Goal: Information Seeking & Learning: Learn about a topic

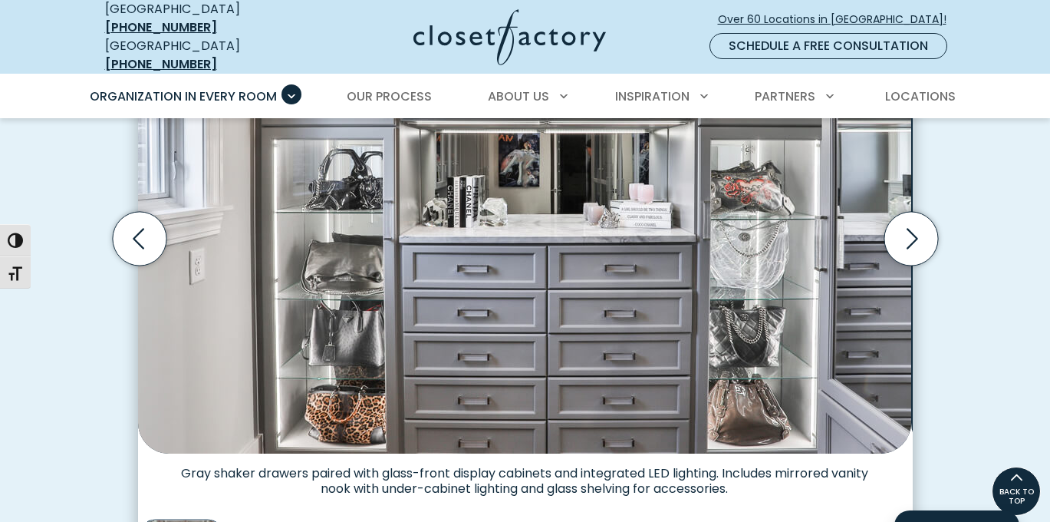
scroll to position [570, 0]
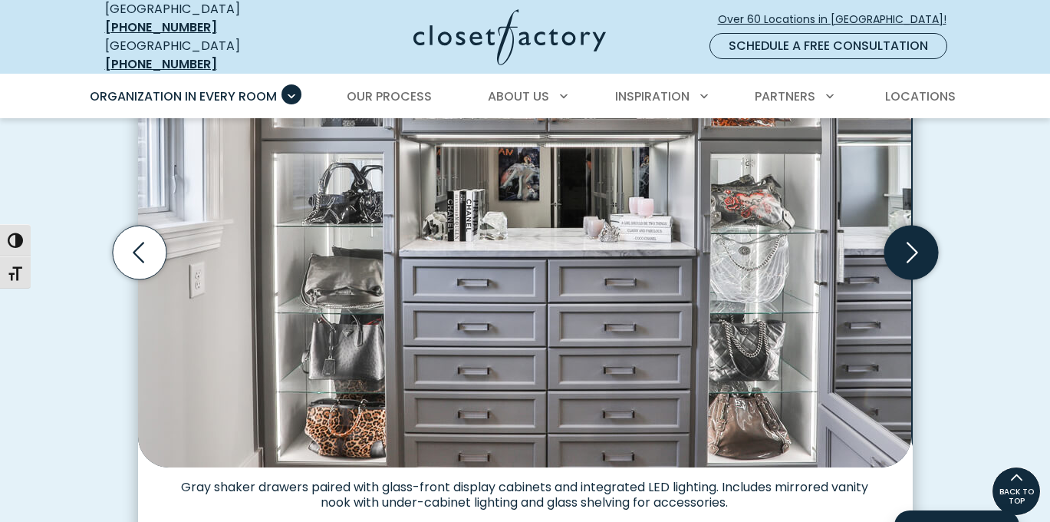
click at [888, 267] on icon "Next slide" at bounding box center [911, 253] width 54 height 54
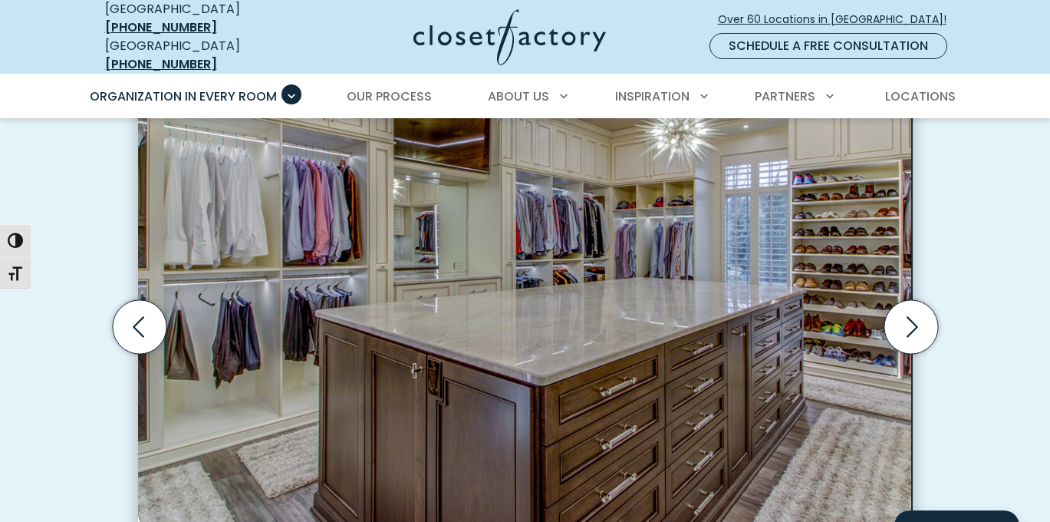
scroll to position [497, 0]
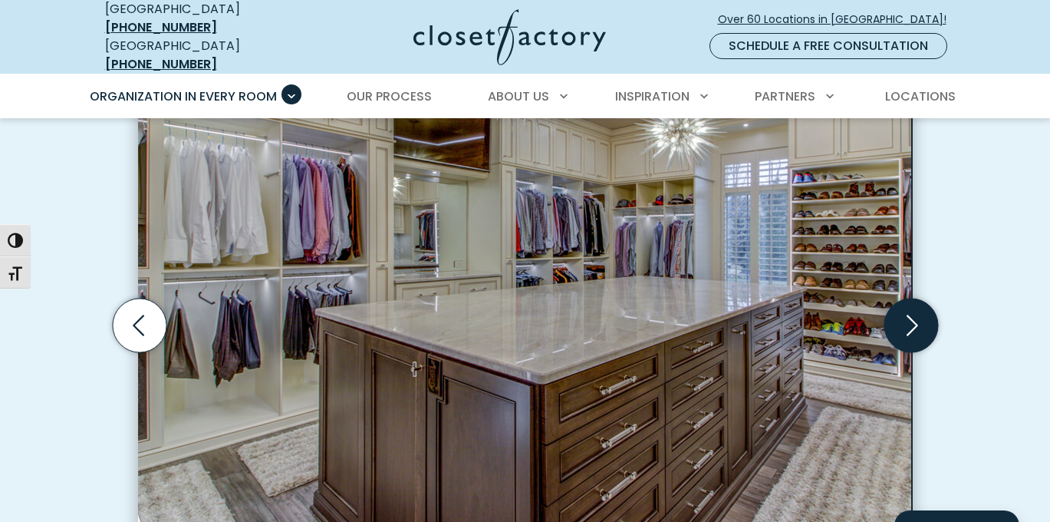
click at [921, 335] on icon "Next slide" at bounding box center [911, 325] width 54 height 54
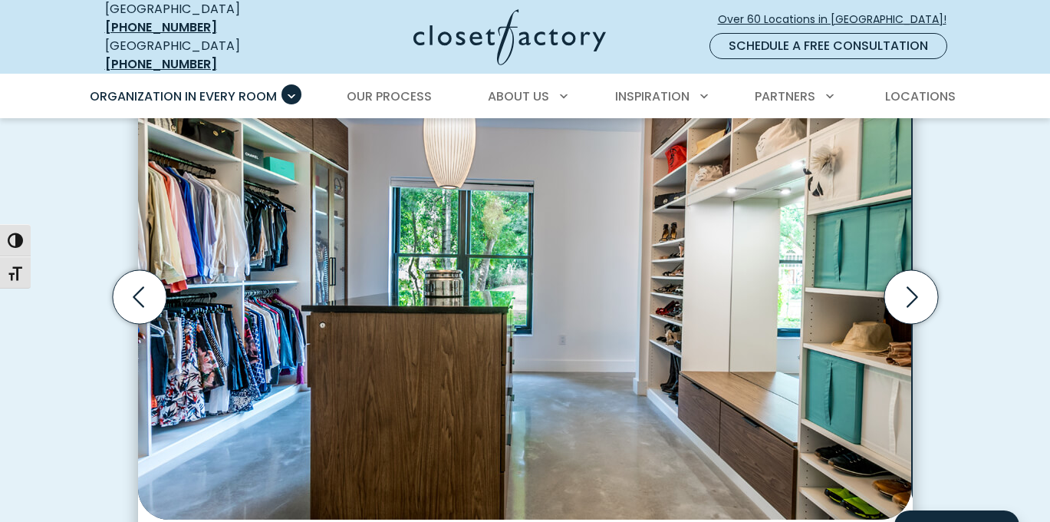
scroll to position [526, 0]
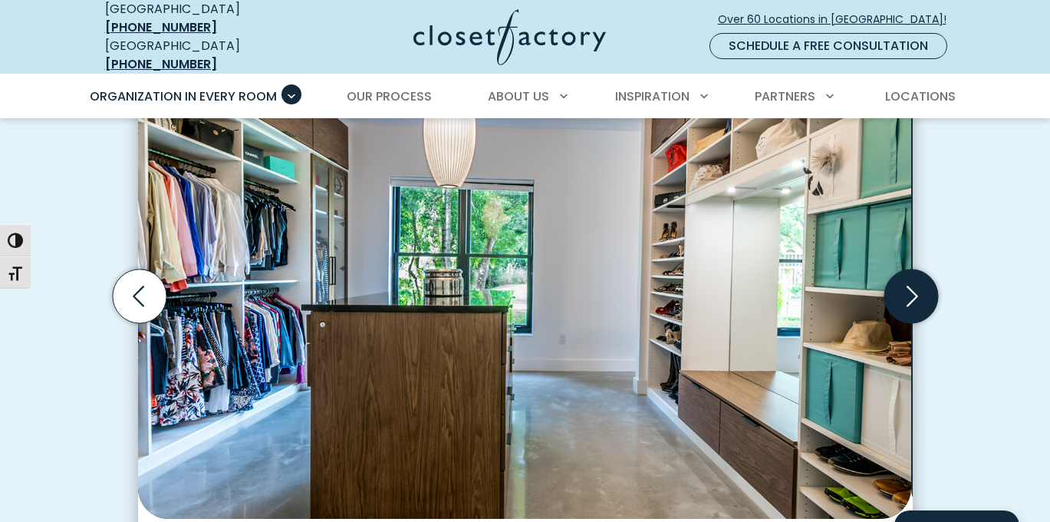
click at [905, 319] on icon "Next slide" at bounding box center [911, 296] width 54 height 54
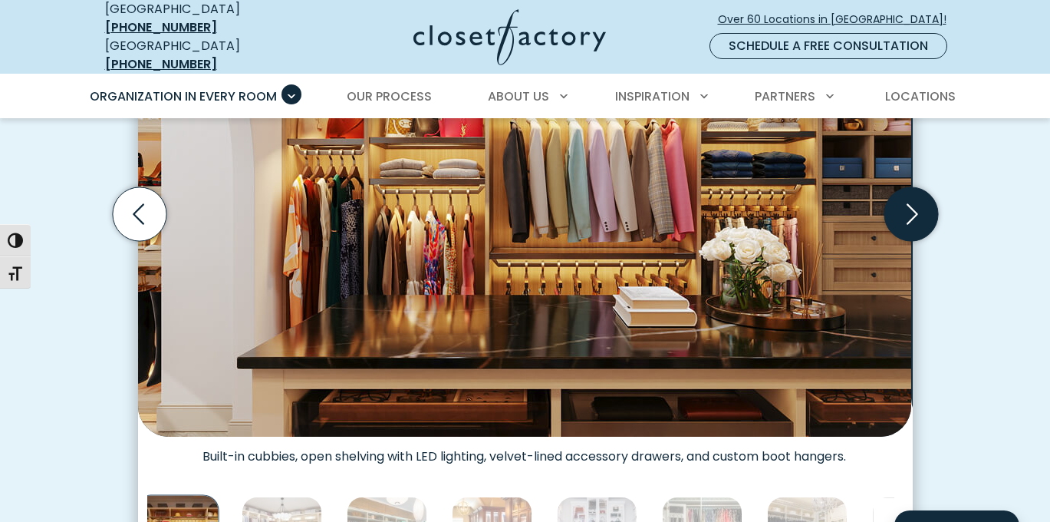
scroll to position [612, 0]
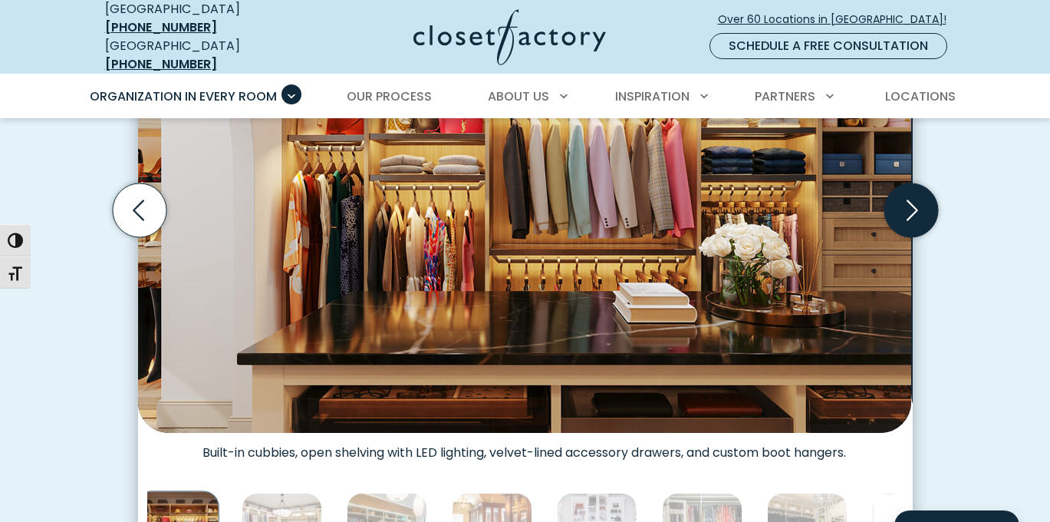
click at [912, 229] on icon "Next slide" at bounding box center [911, 210] width 54 height 54
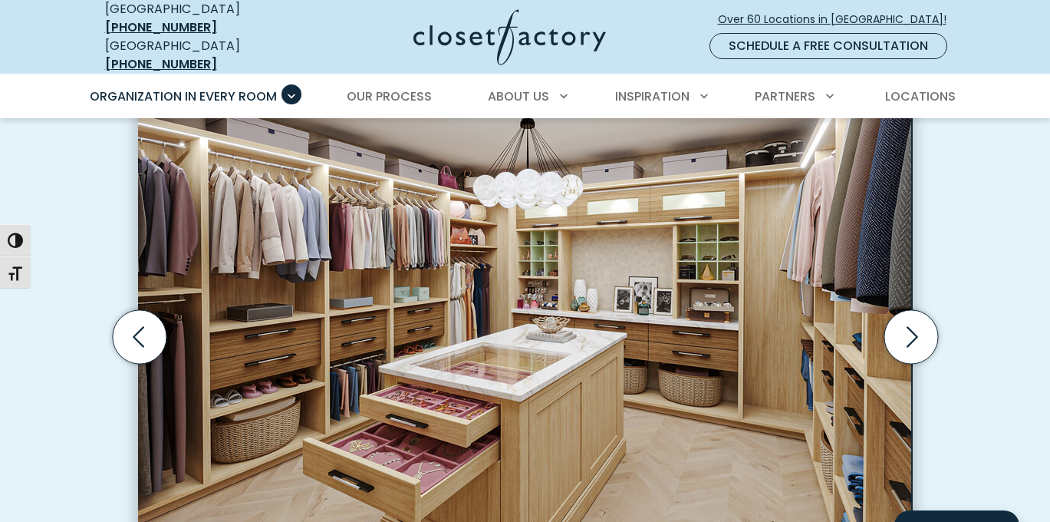
scroll to position [487, 0]
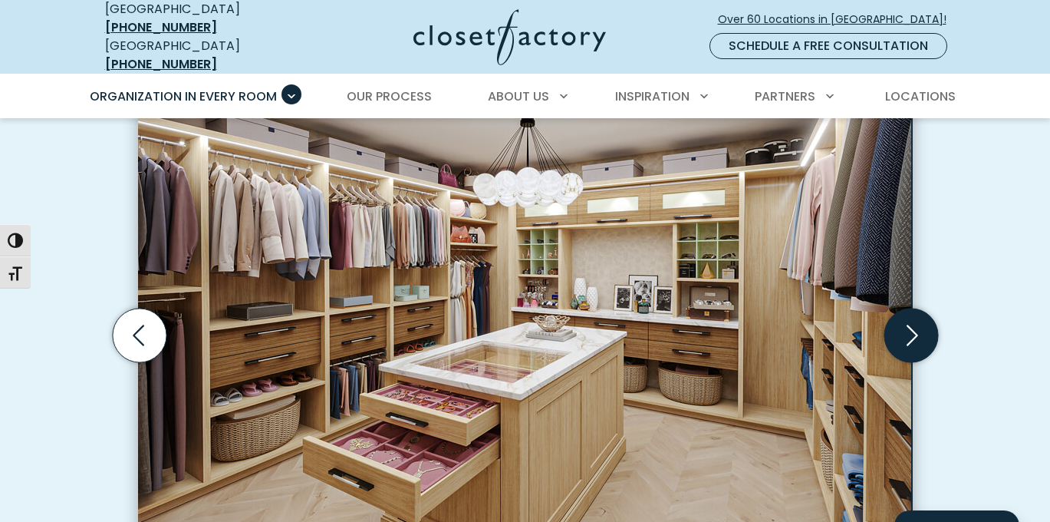
click at [921, 341] on icon "Next slide" at bounding box center [911, 335] width 54 height 54
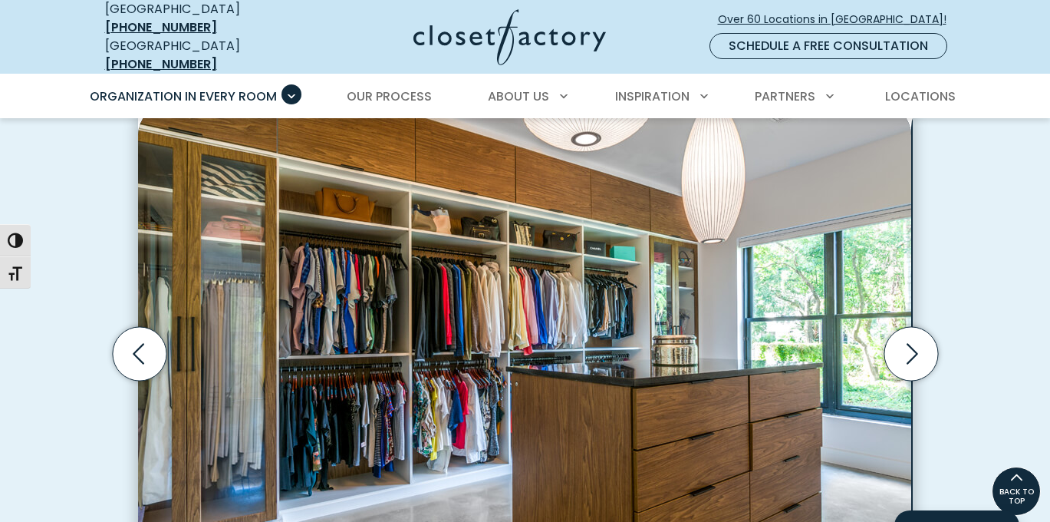
scroll to position [467, 0]
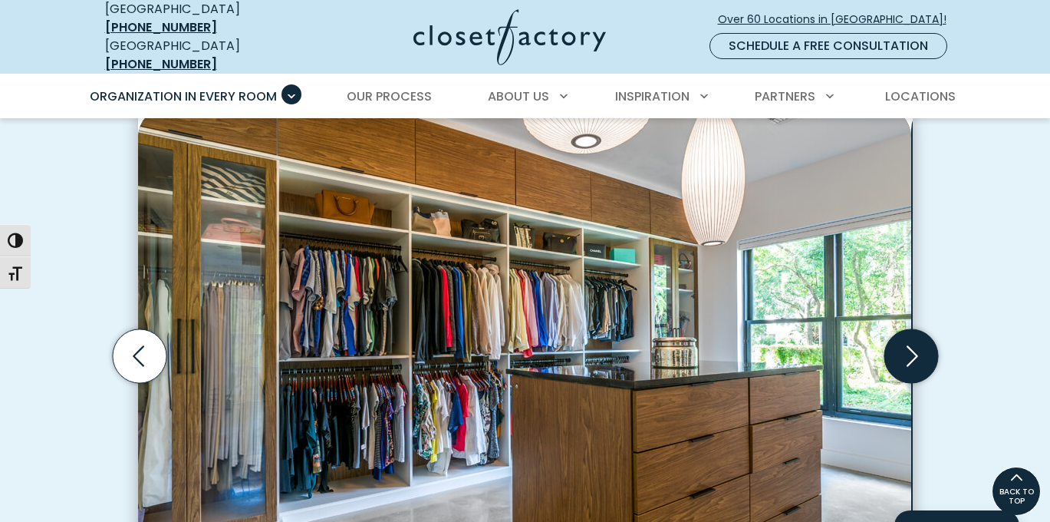
click at [921, 371] on icon "Next slide" at bounding box center [911, 356] width 54 height 54
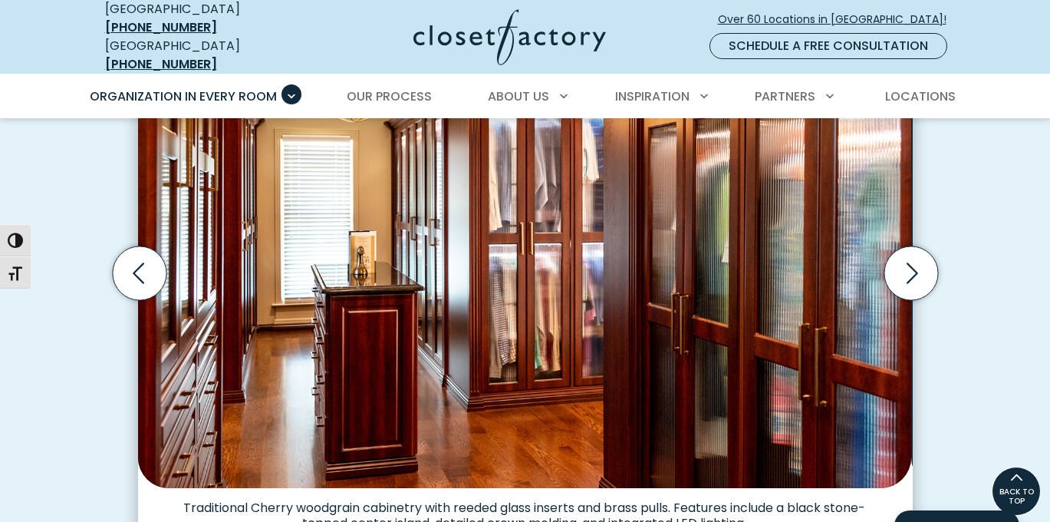
scroll to position [546, 0]
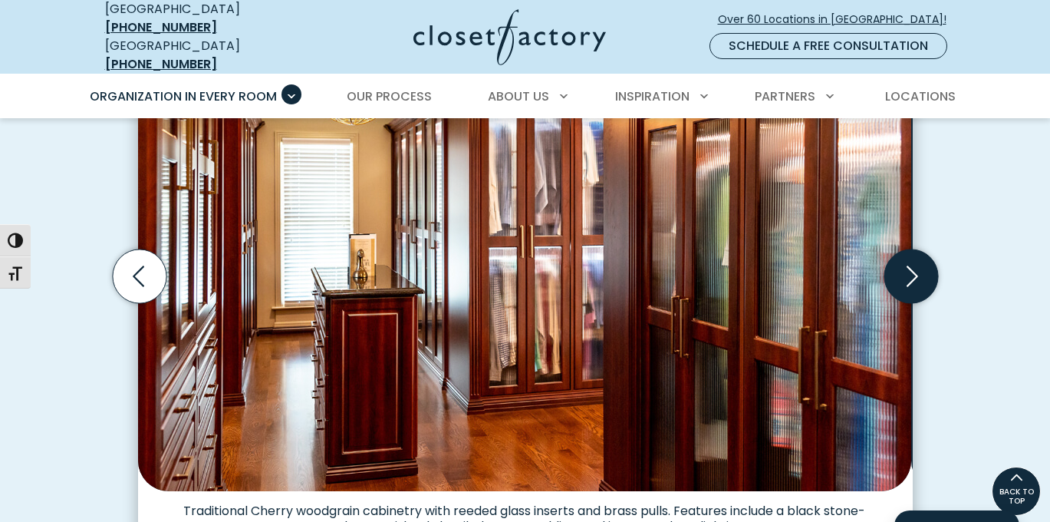
click at [914, 298] on icon "Next slide" at bounding box center [911, 276] width 54 height 54
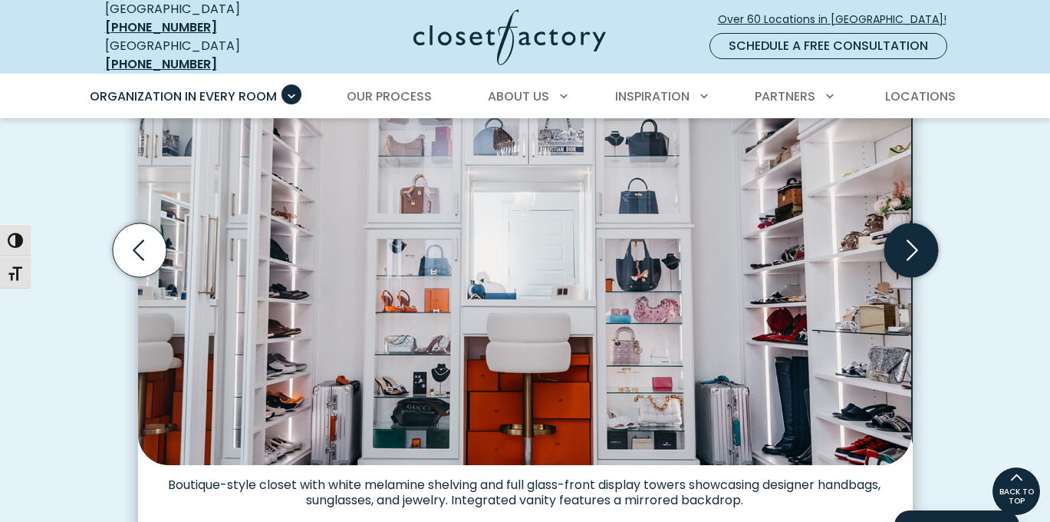
scroll to position [571, 0]
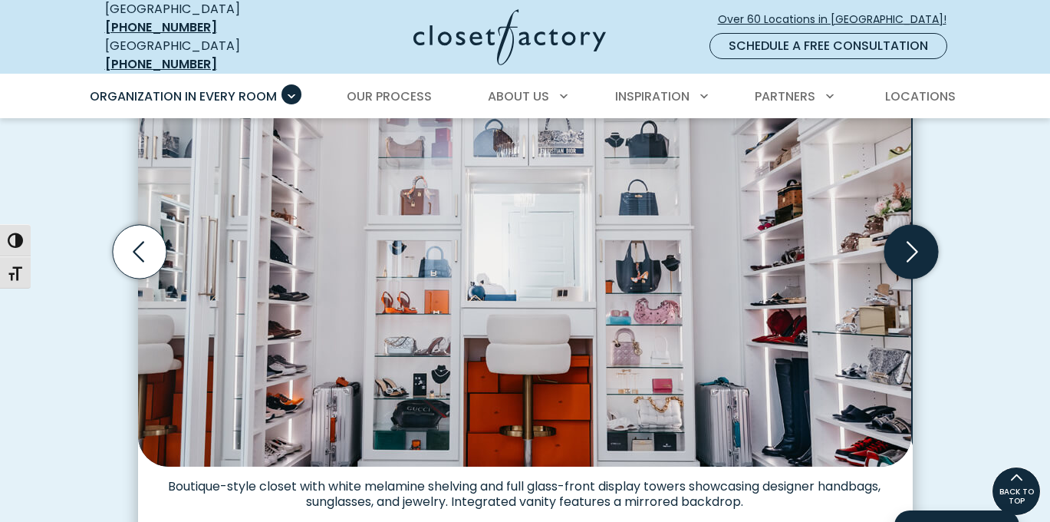
click at [907, 260] on icon "Next slide" at bounding box center [911, 252] width 54 height 54
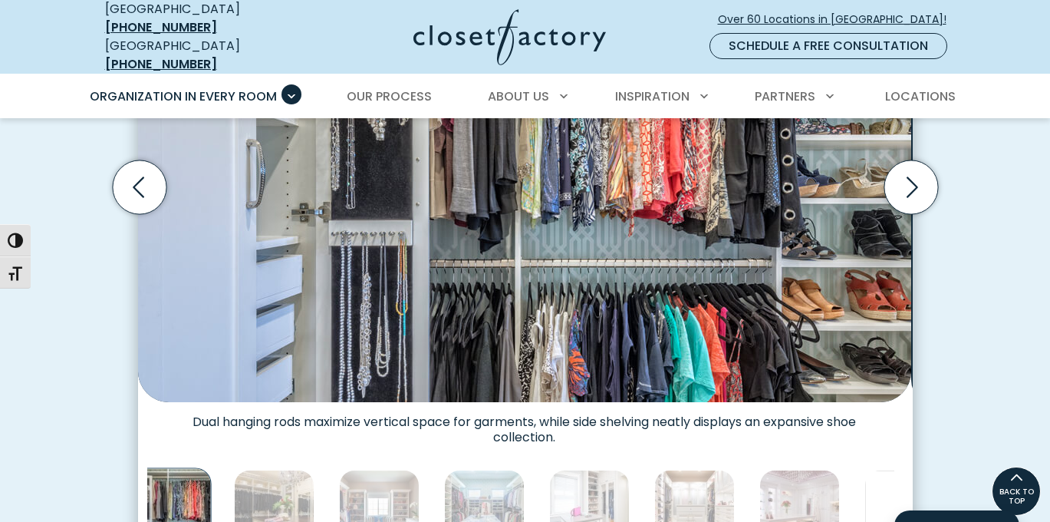
scroll to position [619, 0]
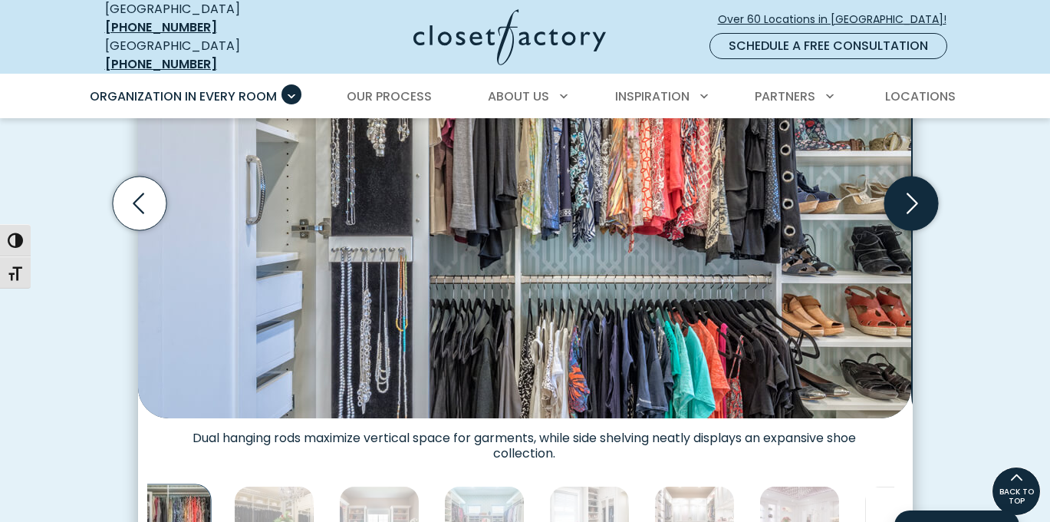
click at [917, 219] on icon "Next slide" at bounding box center [911, 203] width 54 height 54
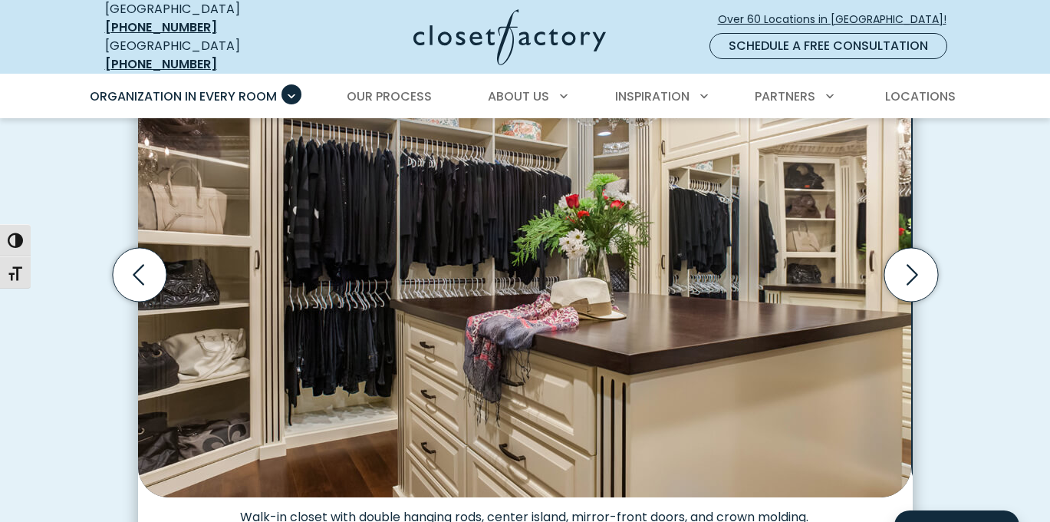
scroll to position [551, 0]
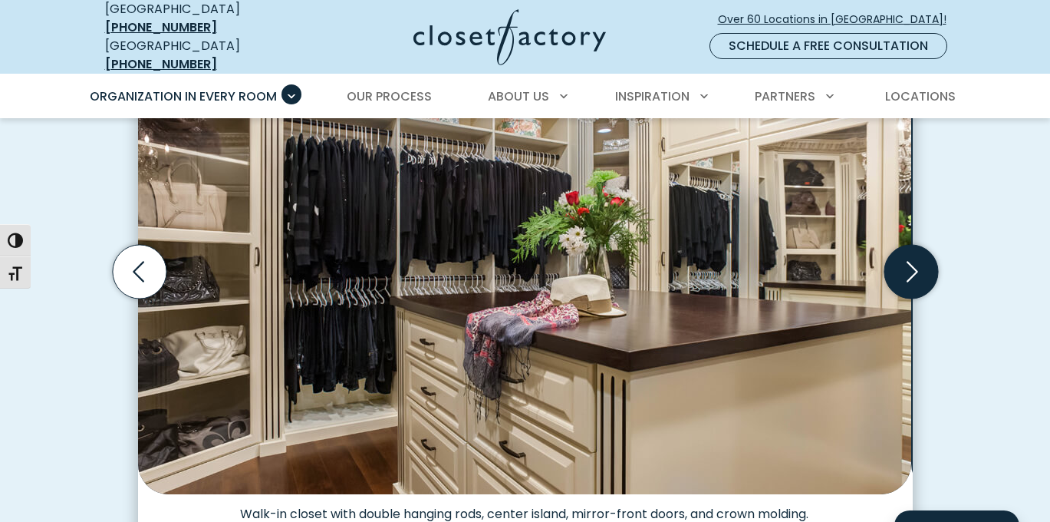
click at [915, 278] on icon "Next slide" at bounding box center [911, 272] width 54 height 54
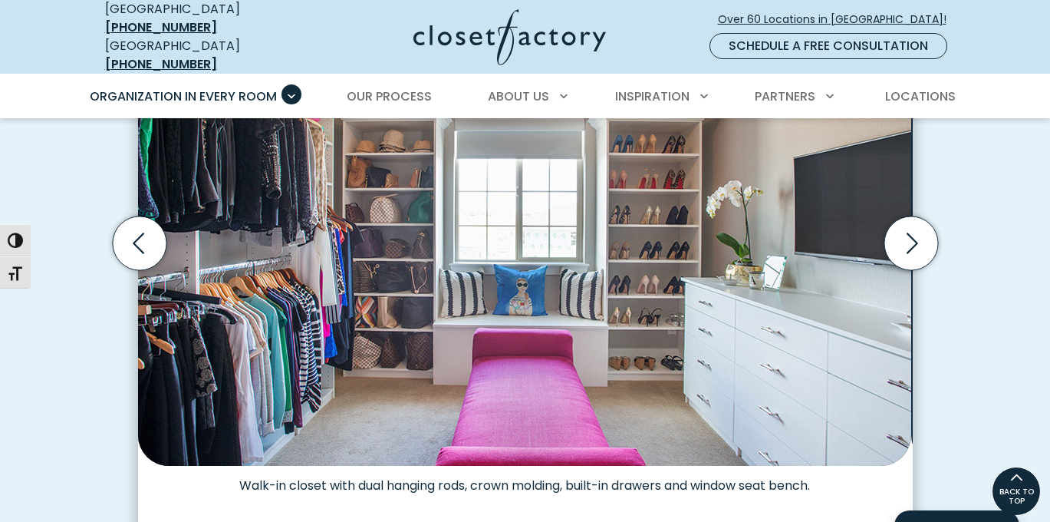
scroll to position [581, 0]
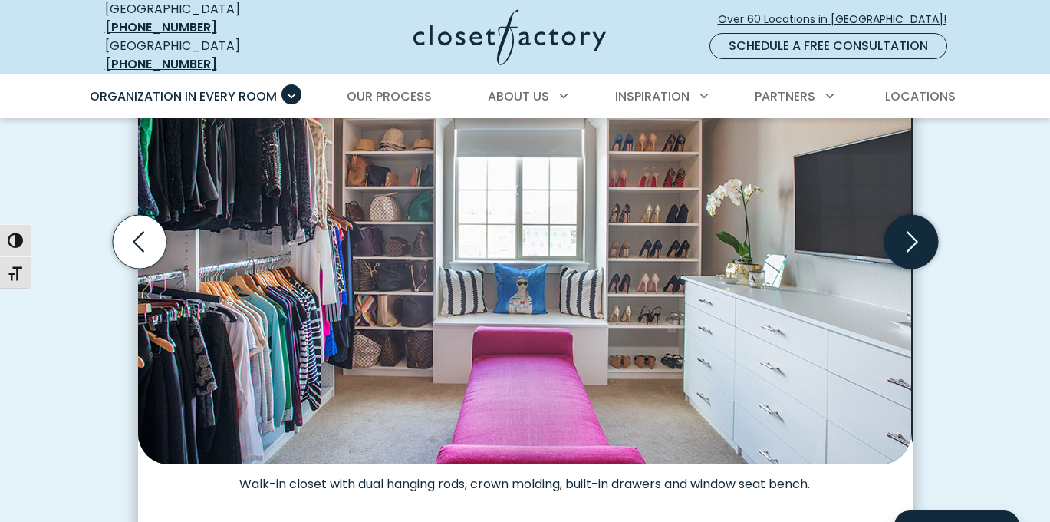
click at [915, 252] on icon "Next slide" at bounding box center [913, 242] width 12 height 21
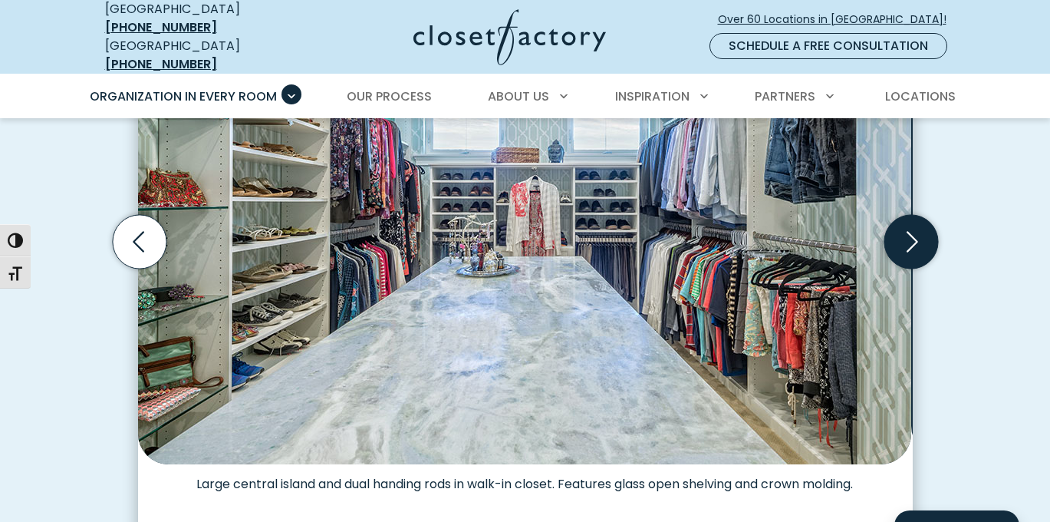
click at [918, 251] on icon "Next slide" at bounding box center [911, 242] width 54 height 54
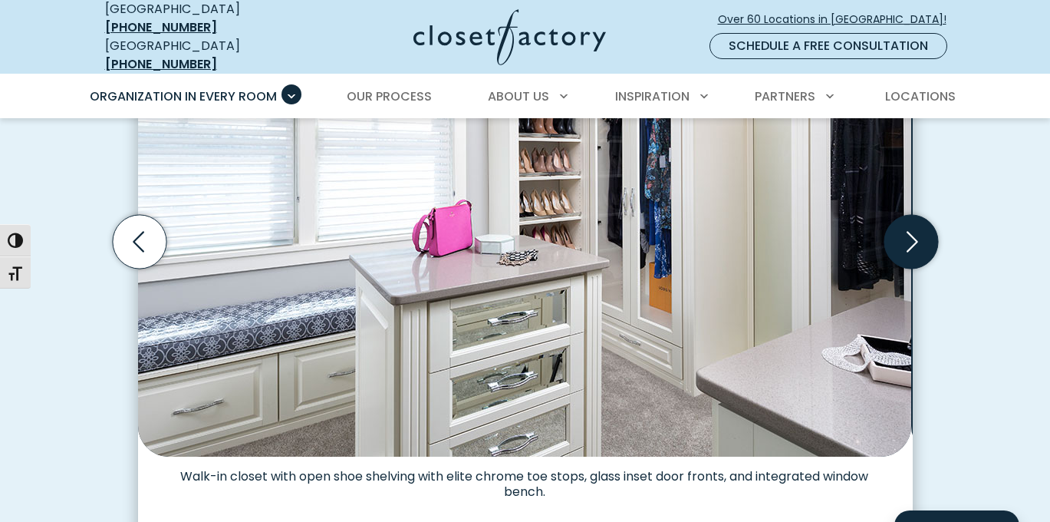
click at [916, 256] on icon "Next slide" at bounding box center [911, 242] width 54 height 54
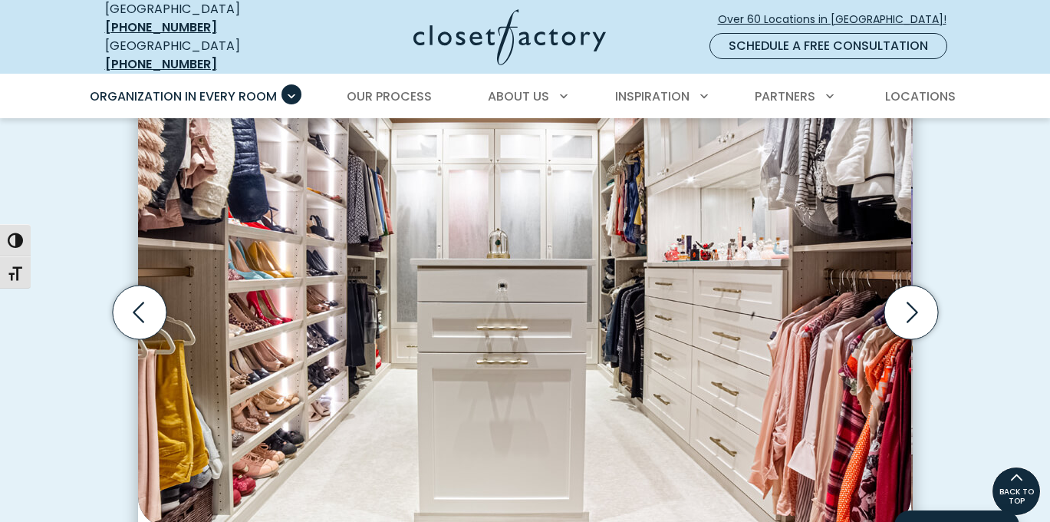
scroll to position [509, 0]
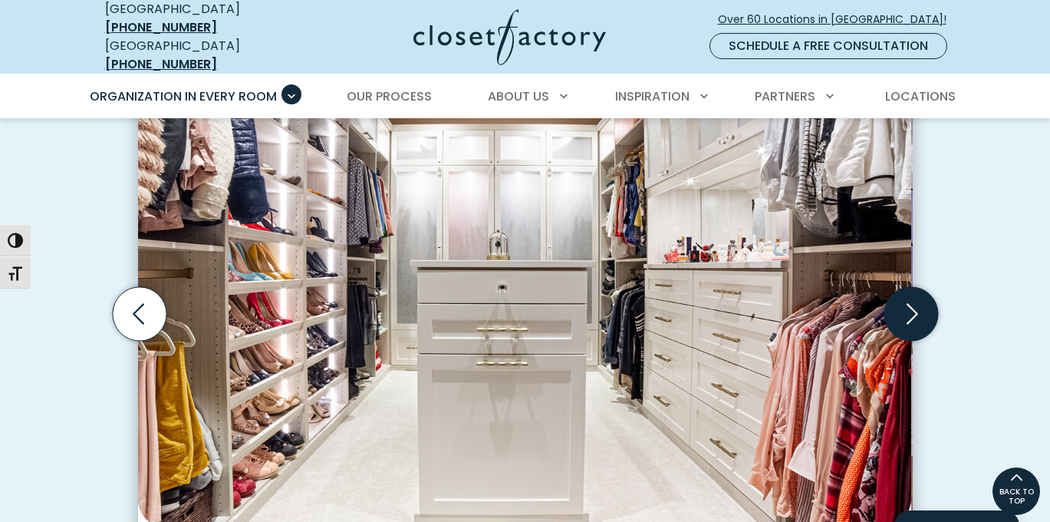
click at [915, 321] on icon "Next slide" at bounding box center [911, 314] width 54 height 54
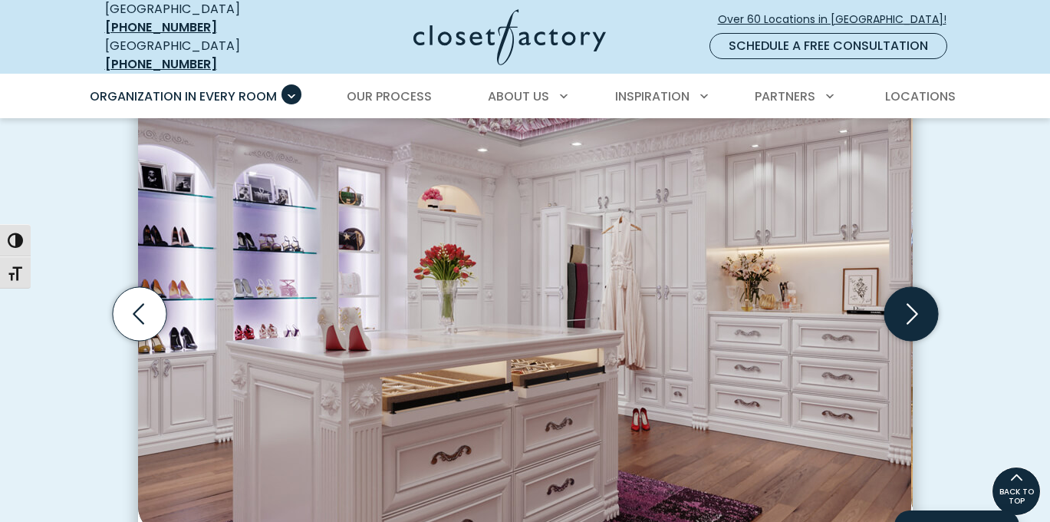
click at [915, 322] on icon "Next slide" at bounding box center [911, 314] width 54 height 54
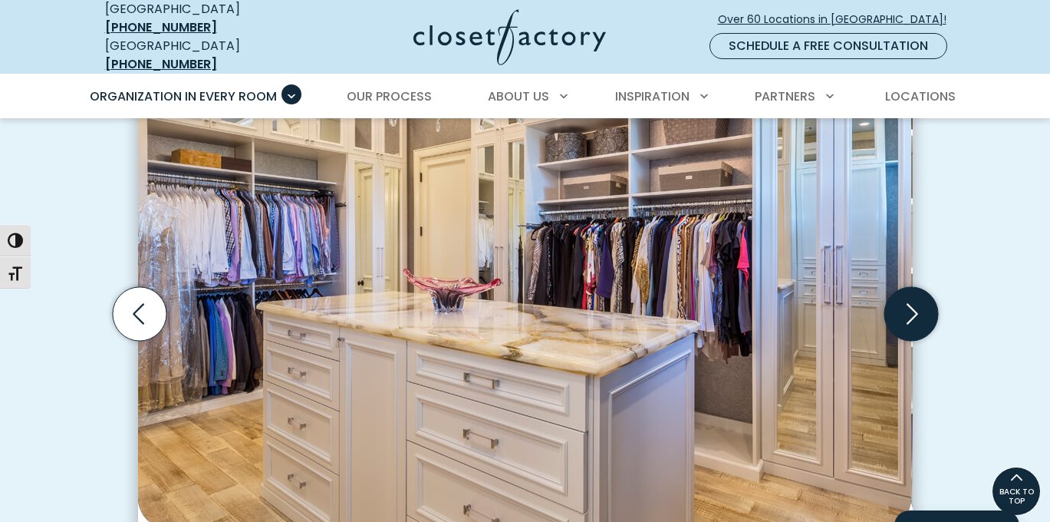
click at [915, 322] on icon "Next slide" at bounding box center [911, 314] width 54 height 54
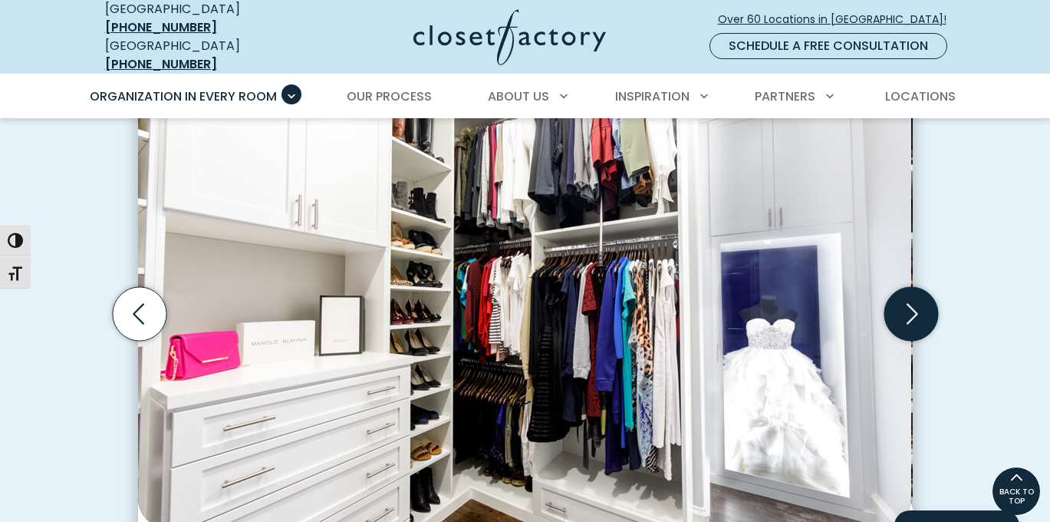
click at [913, 323] on icon "Next slide" at bounding box center [913, 314] width 12 height 21
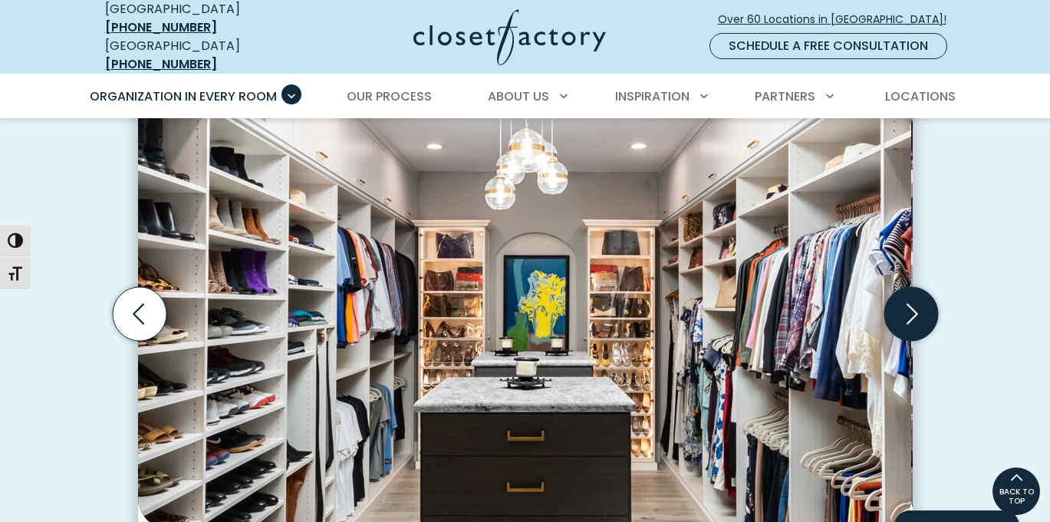
click at [913, 323] on icon "Next slide" at bounding box center [913, 314] width 12 height 21
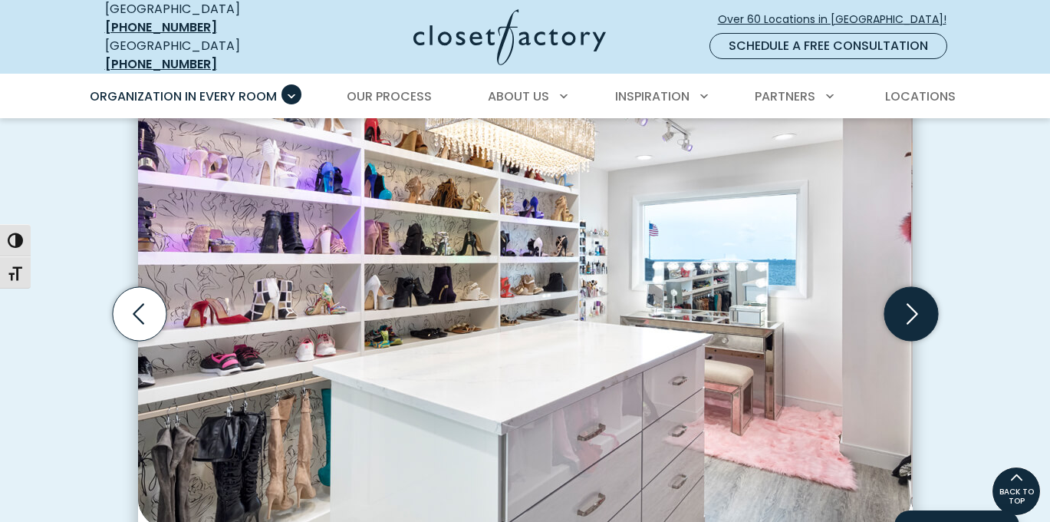
click at [914, 323] on icon "Next slide" at bounding box center [913, 314] width 12 height 21
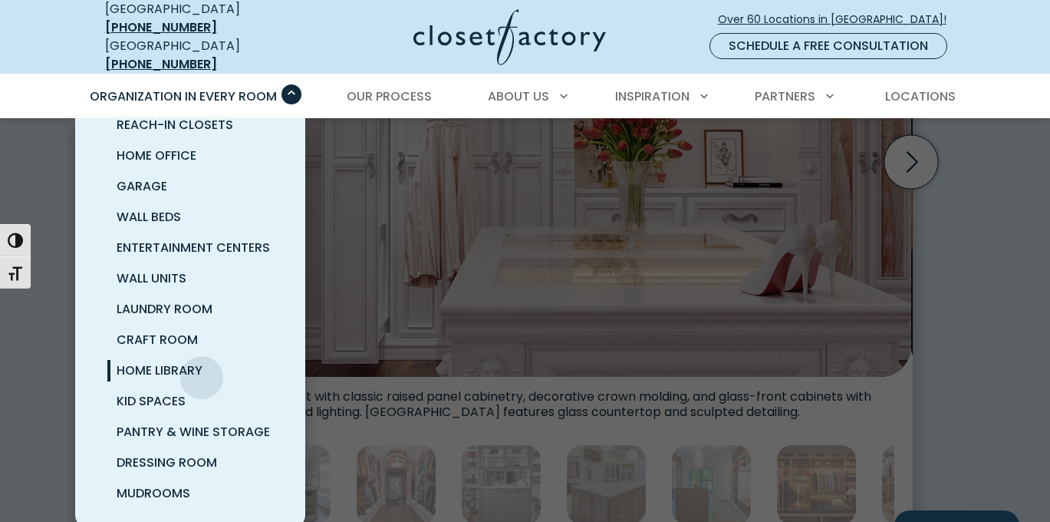
scroll to position [663, 0]
click at [180, 486] on span "Mudrooms" at bounding box center [154, 493] width 74 height 18
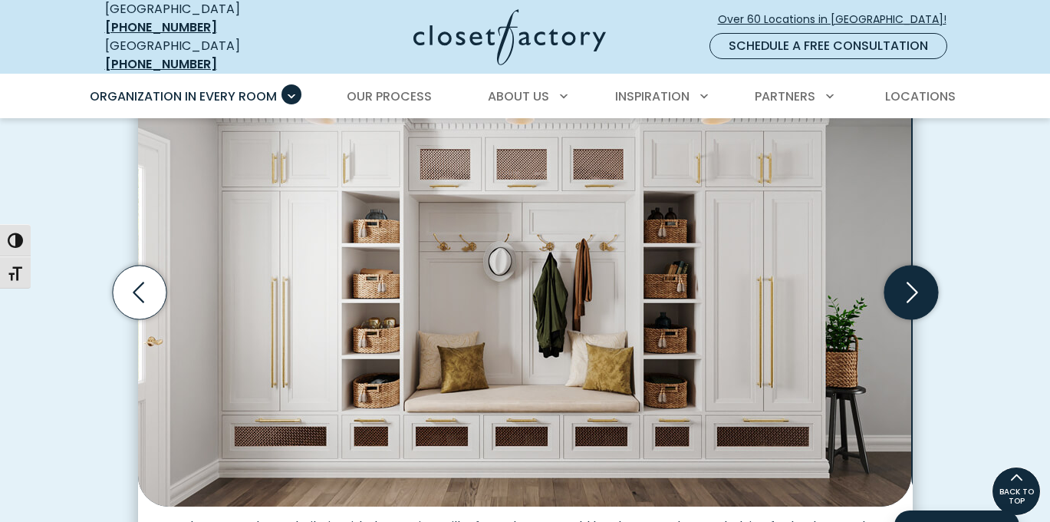
click at [904, 319] on icon "Next slide" at bounding box center [911, 293] width 54 height 54
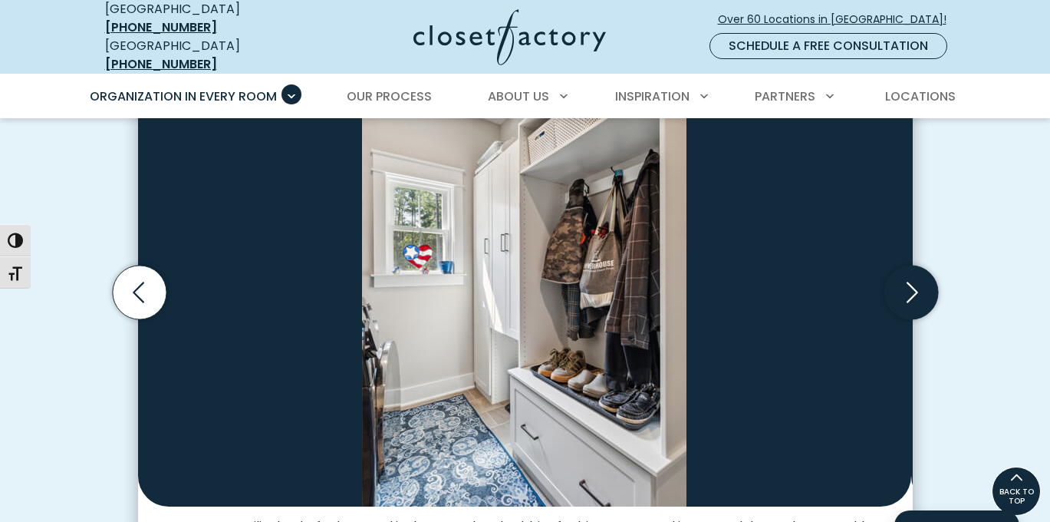
click at [904, 319] on icon "Next slide" at bounding box center [911, 293] width 54 height 54
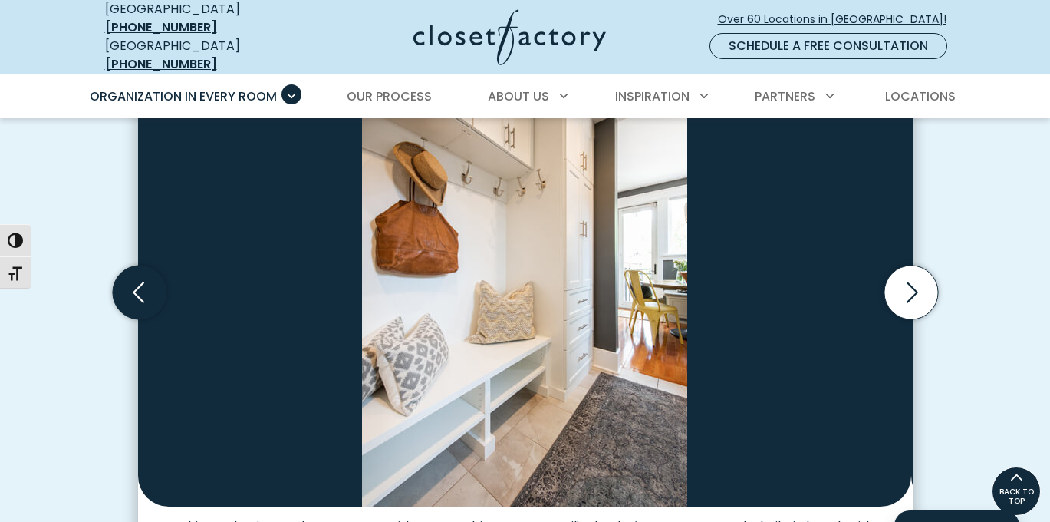
click at [149, 319] on icon "Previous slide" at bounding box center [139, 293] width 54 height 54
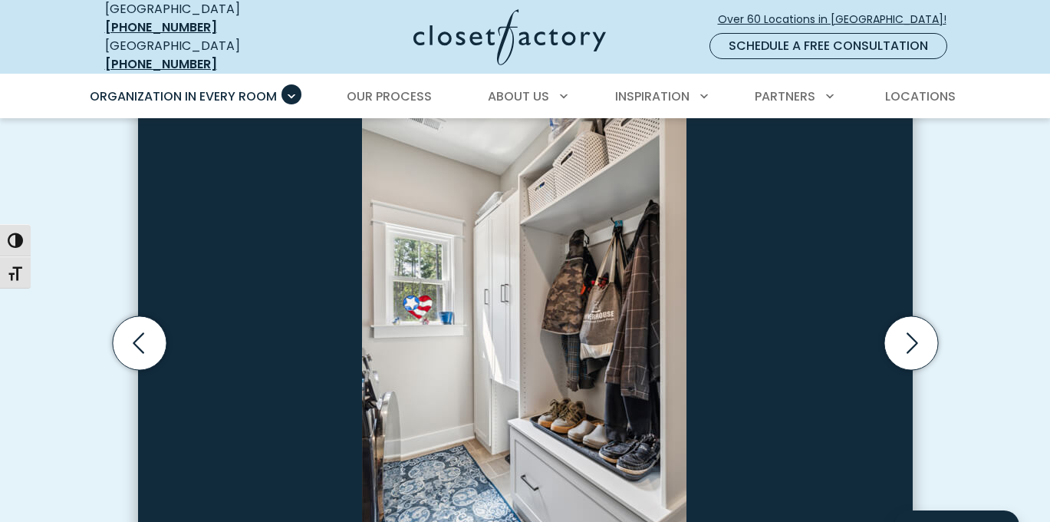
scroll to position [460, 0]
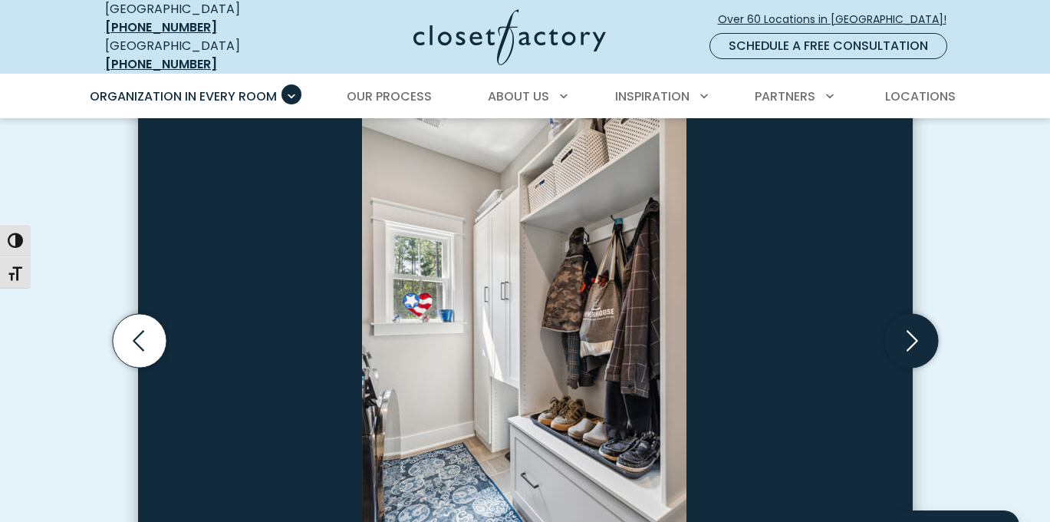
click at [918, 368] on icon "Next slide" at bounding box center [911, 341] width 54 height 54
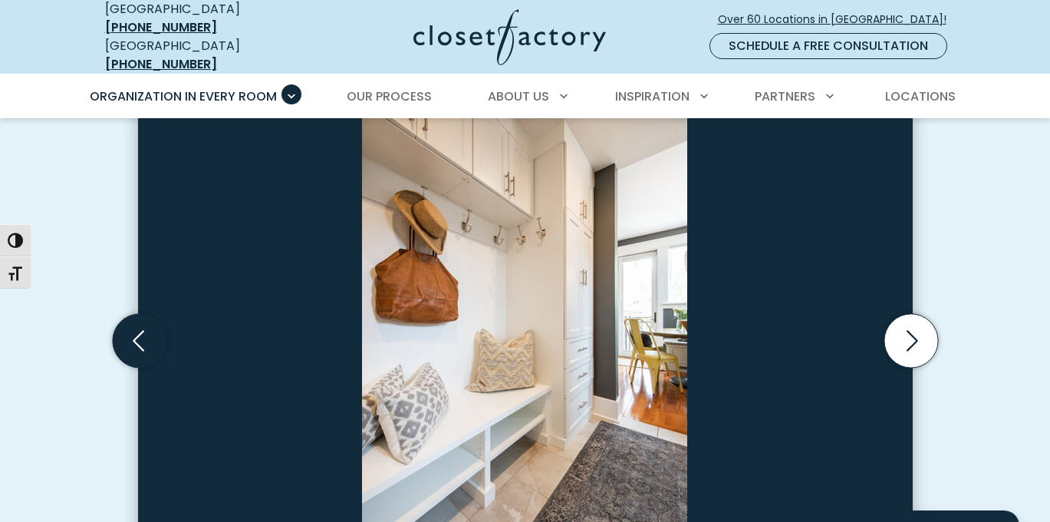
click at [145, 368] on icon "Previous slide" at bounding box center [139, 341] width 54 height 54
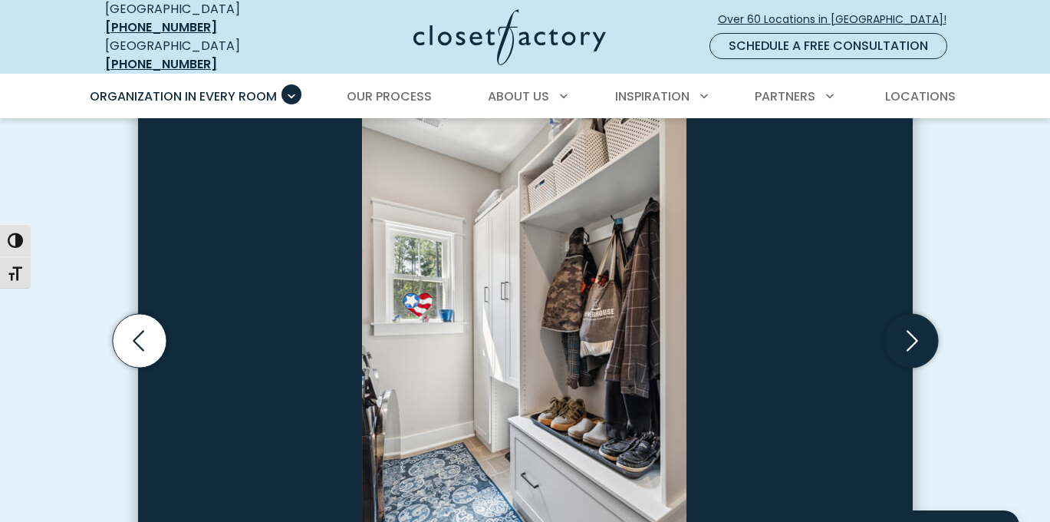
click at [905, 368] on icon "Next slide" at bounding box center [911, 341] width 54 height 54
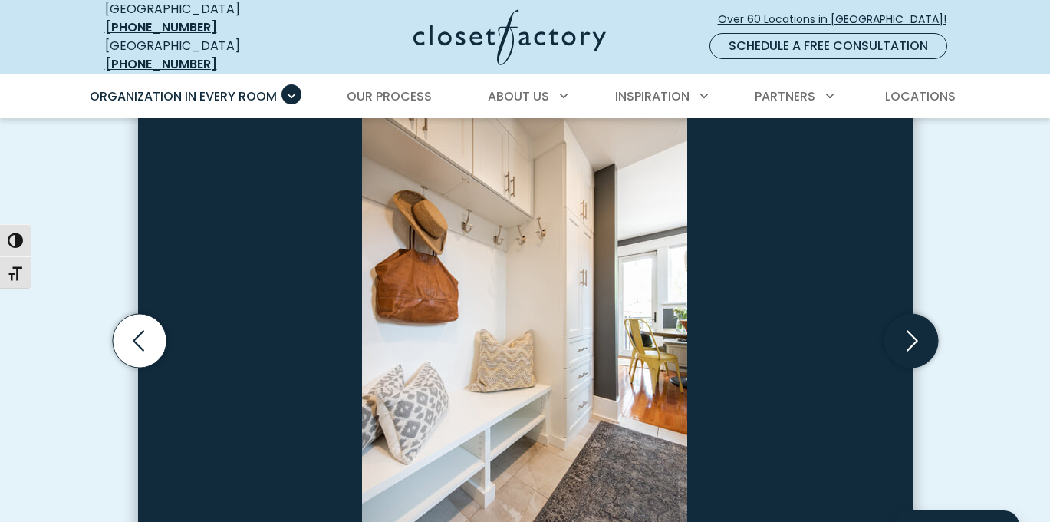
click at [905, 368] on icon "Next slide" at bounding box center [911, 341] width 54 height 54
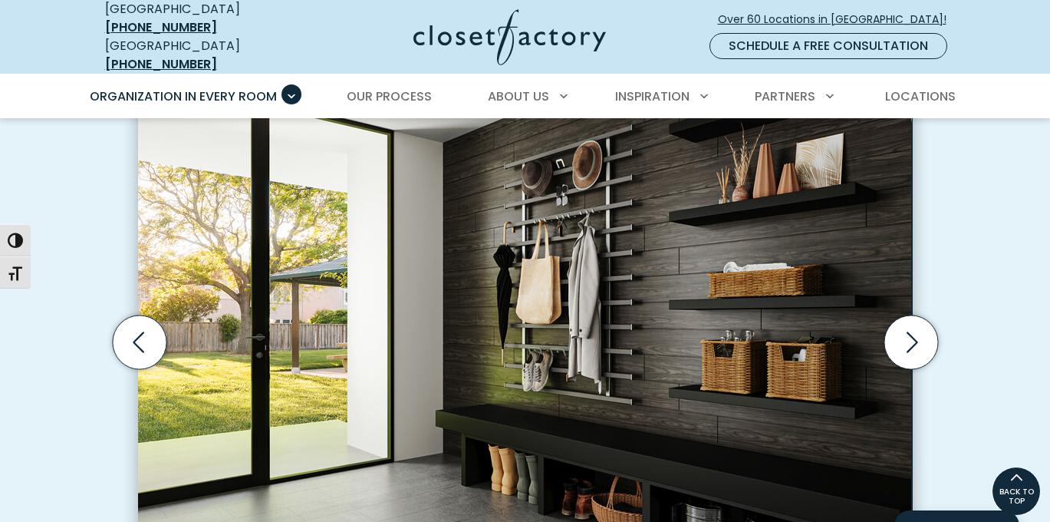
scroll to position [454, 0]
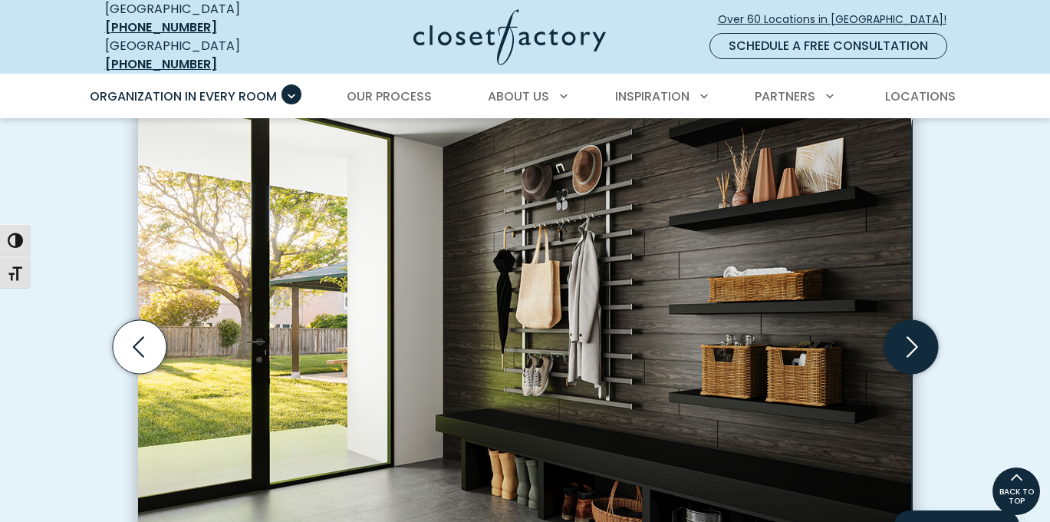
click at [912, 357] on icon "Next slide" at bounding box center [913, 346] width 12 height 21
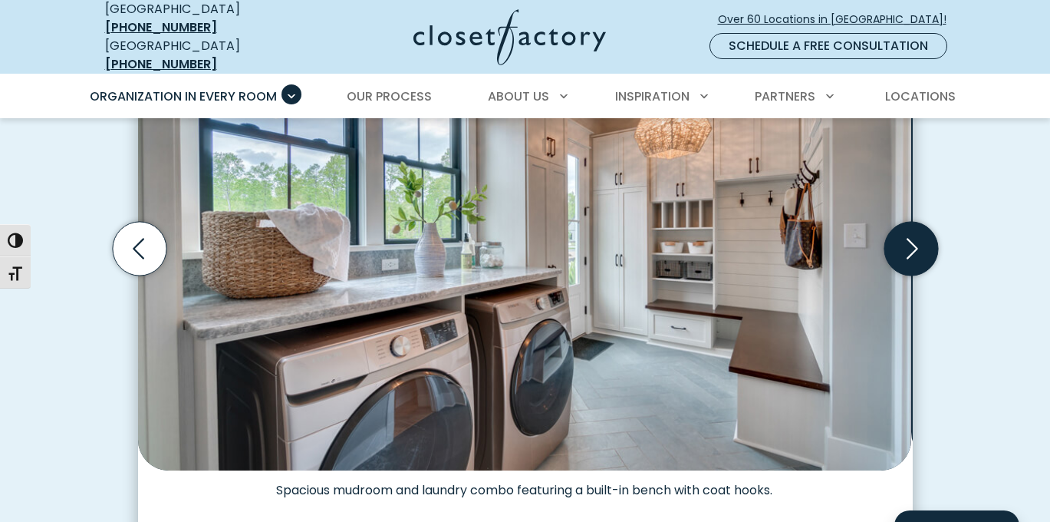
scroll to position [550, 0]
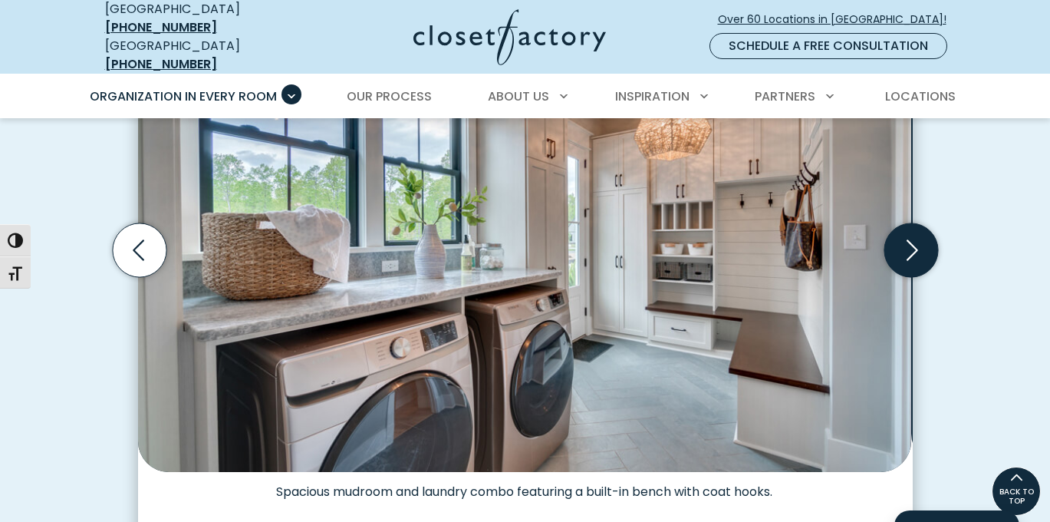
click at [913, 277] on icon "Next slide" at bounding box center [911, 250] width 54 height 54
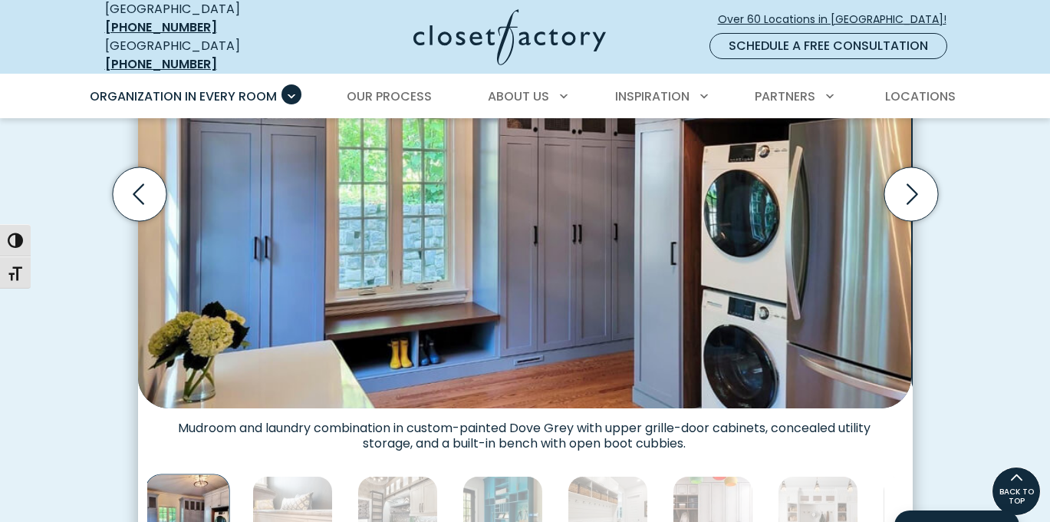
scroll to position [598, 0]
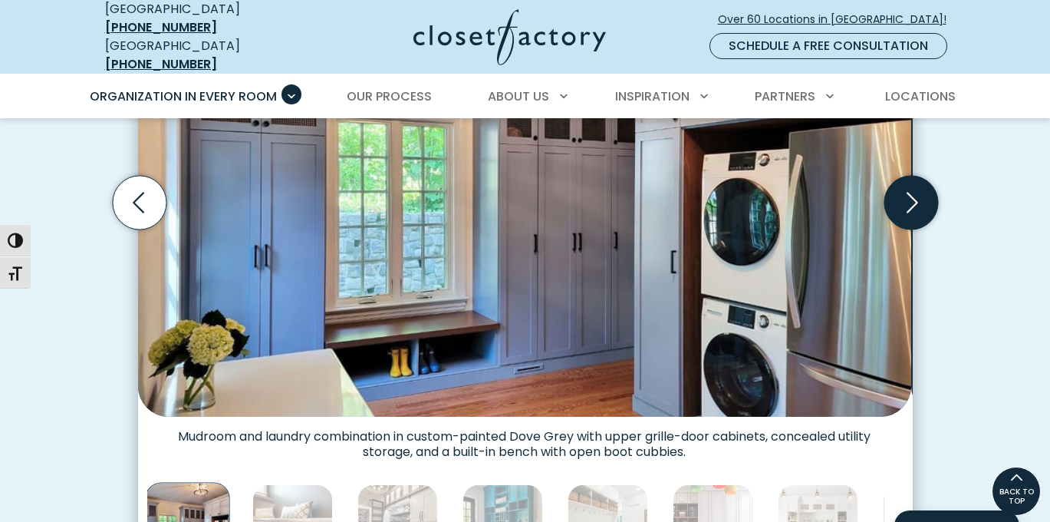
click at [909, 229] on icon "Next slide" at bounding box center [911, 203] width 54 height 54
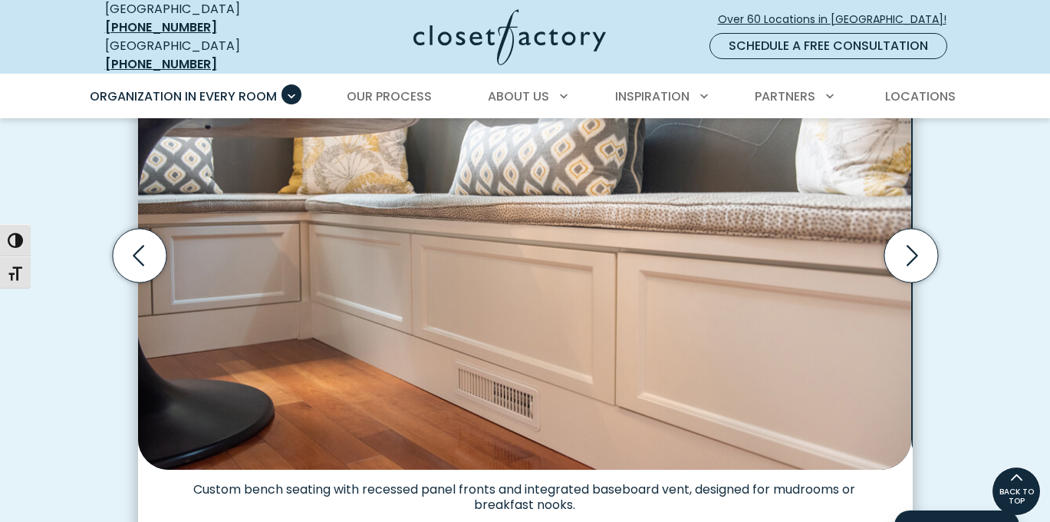
scroll to position [530, 0]
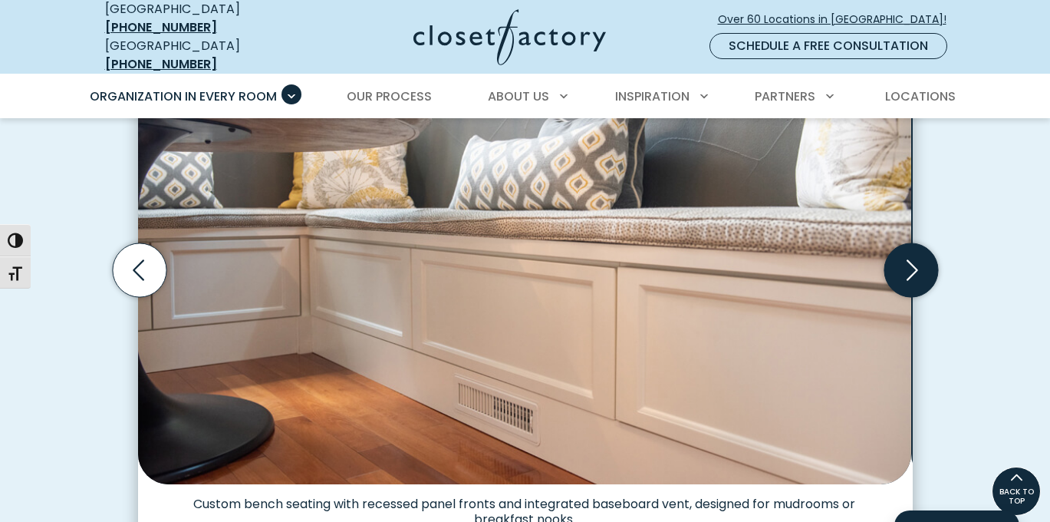
click at [905, 297] on icon "Next slide" at bounding box center [911, 270] width 54 height 54
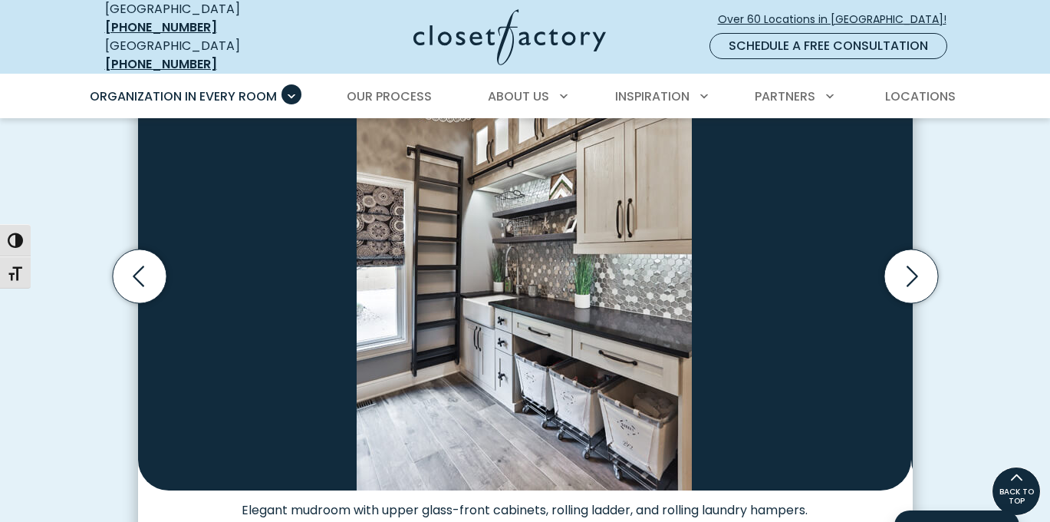
scroll to position [516, 0]
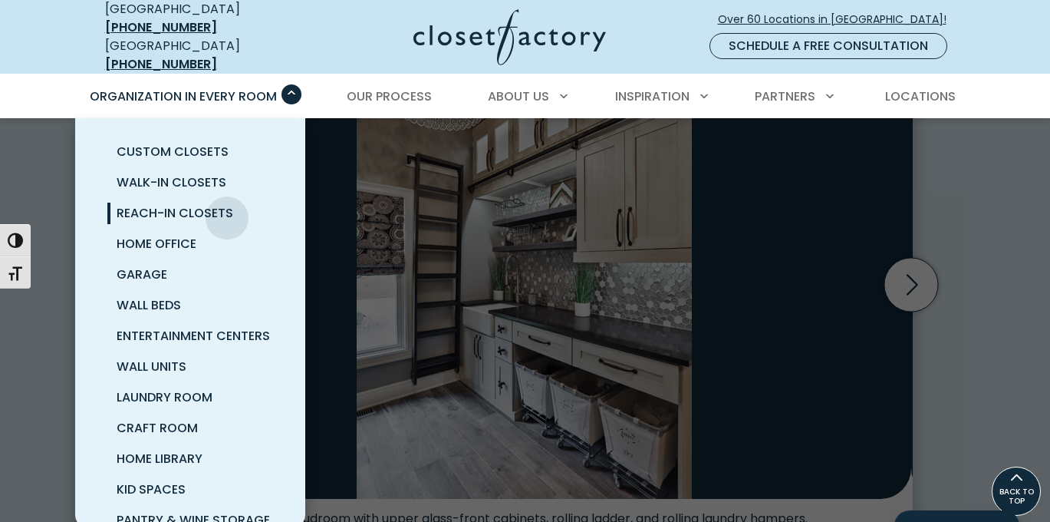
click at [227, 210] on span "Reach-In Closets" at bounding box center [175, 213] width 117 height 18
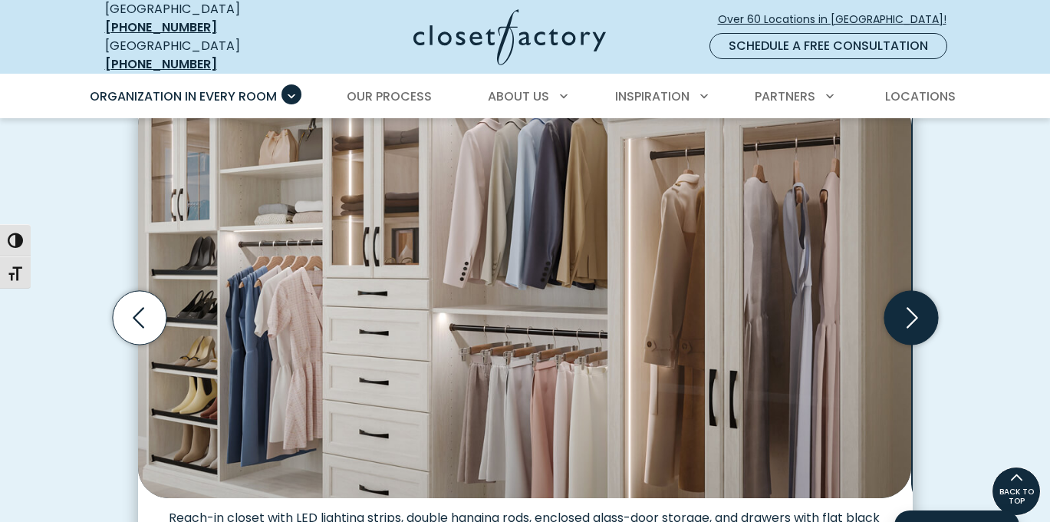
click at [918, 322] on icon "Next slide" at bounding box center [911, 318] width 54 height 54
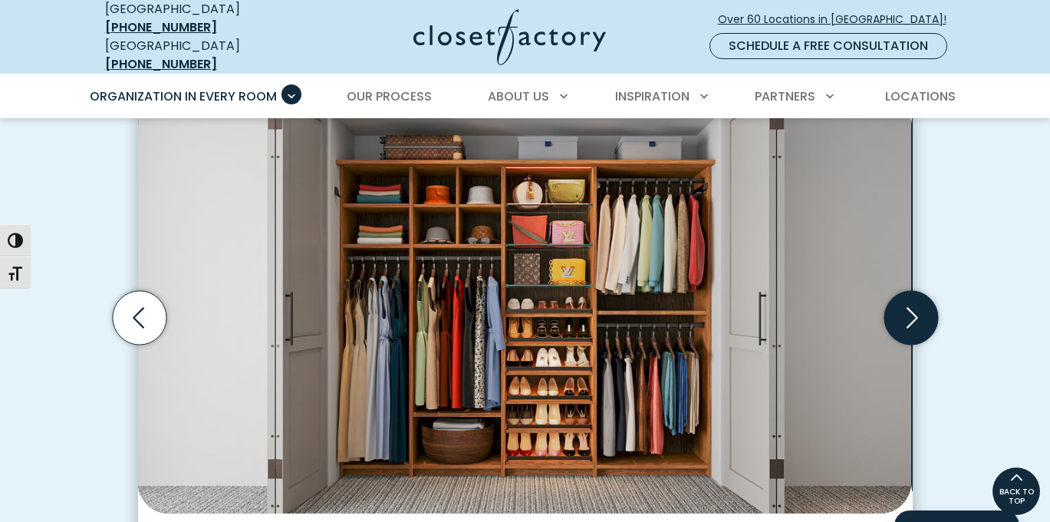
click at [918, 322] on icon "Next slide" at bounding box center [911, 318] width 54 height 54
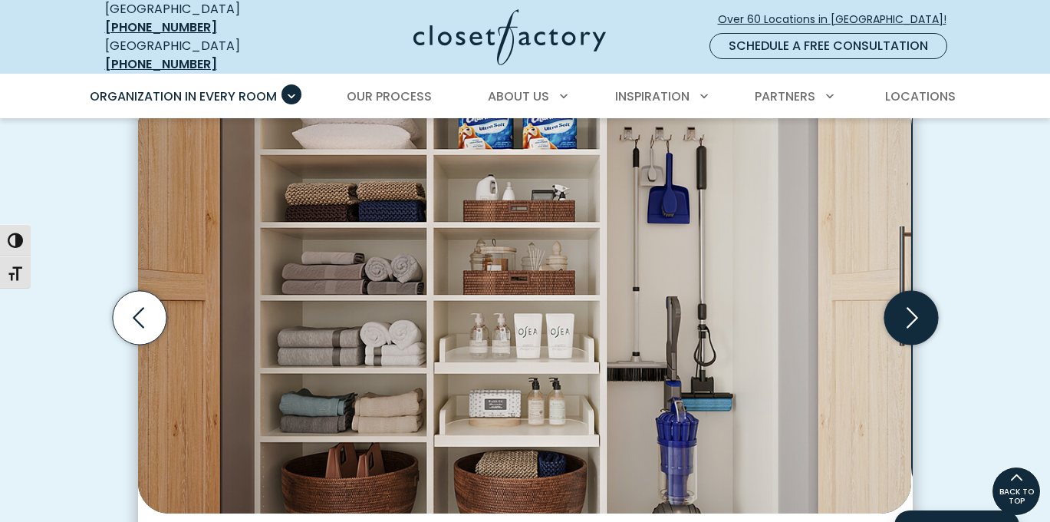
click at [918, 322] on icon "Next slide" at bounding box center [911, 318] width 54 height 54
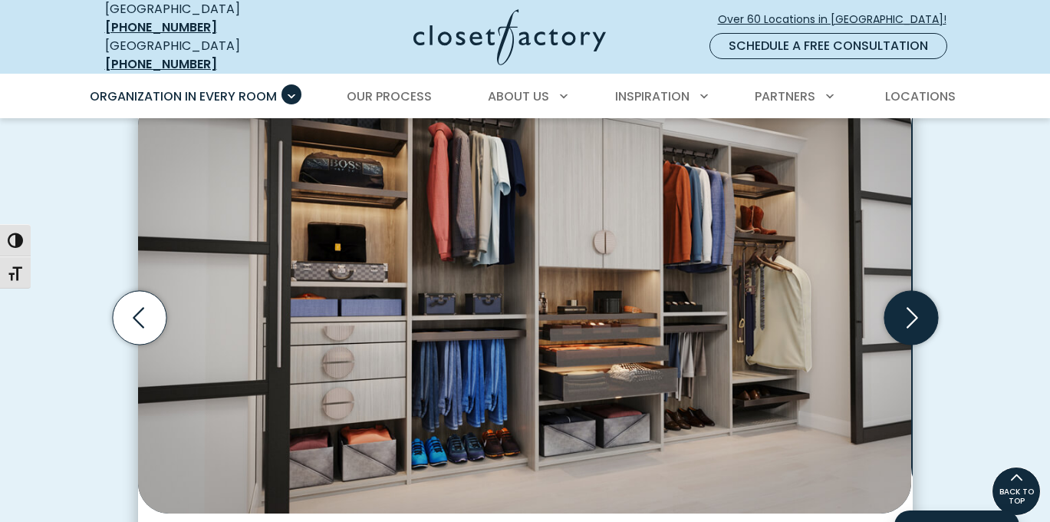
click at [914, 328] on icon "Next slide" at bounding box center [911, 318] width 54 height 54
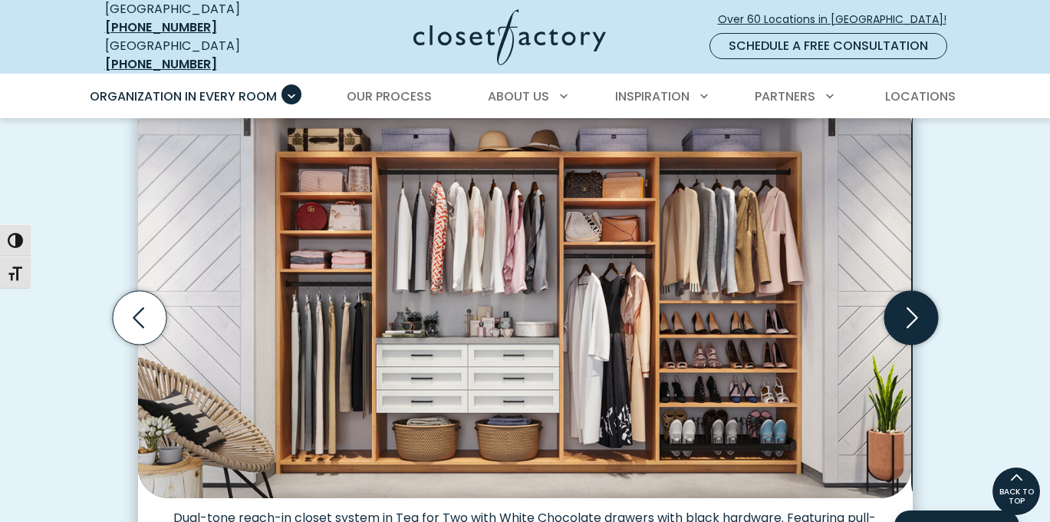
click at [914, 328] on icon "Next slide" at bounding box center [911, 318] width 54 height 54
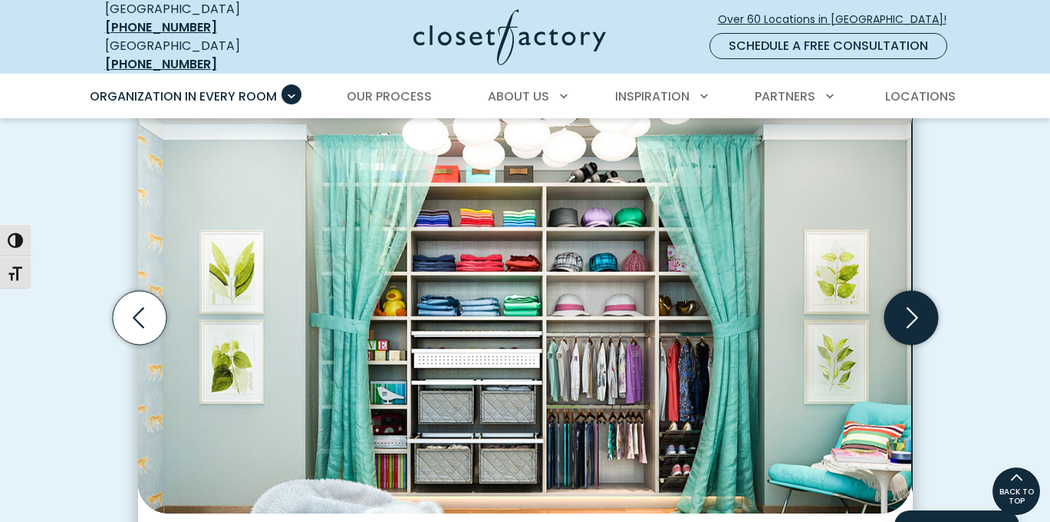
click at [914, 328] on icon "Next slide" at bounding box center [911, 318] width 54 height 54
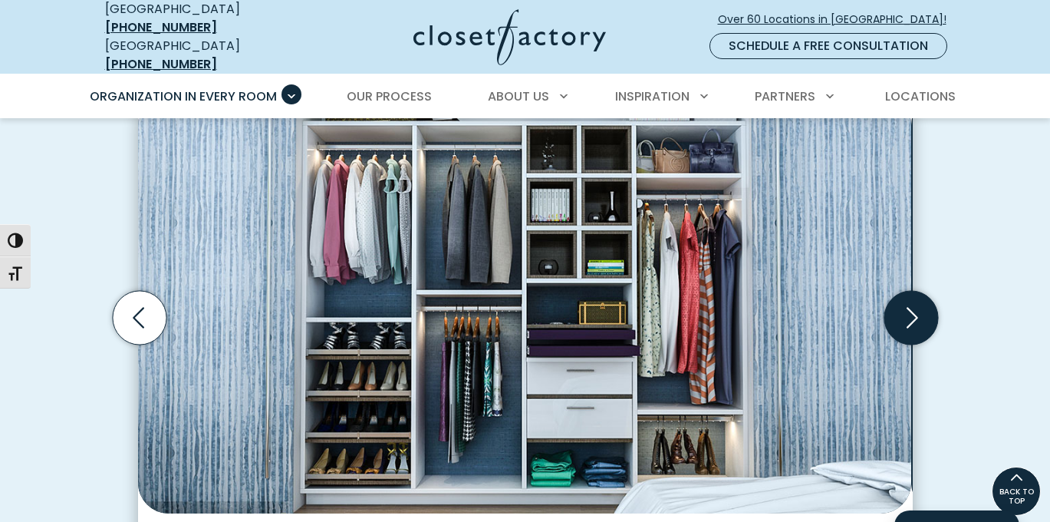
click at [914, 327] on icon "Next slide" at bounding box center [913, 317] width 12 height 21
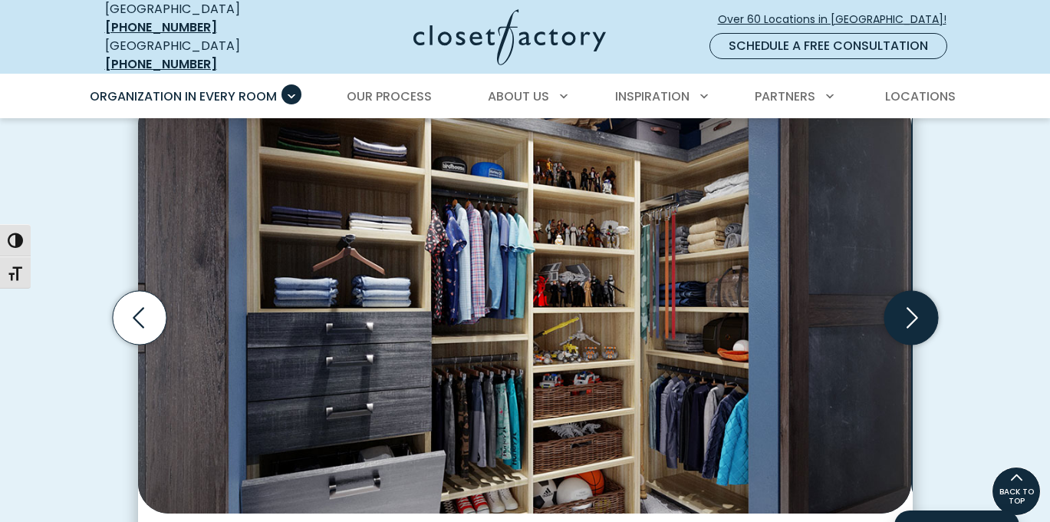
click at [914, 327] on icon "Next slide" at bounding box center [913, 317] width 12 height 21
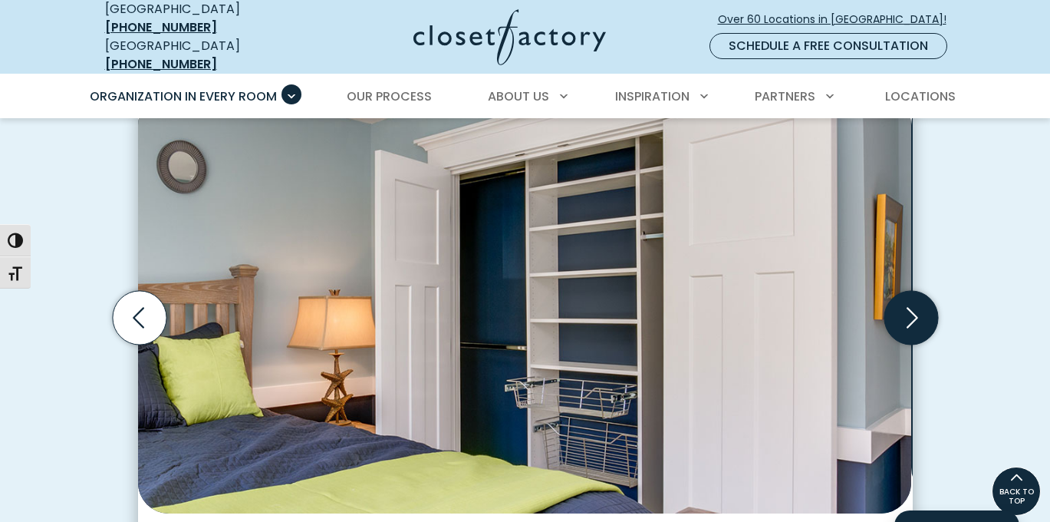
click at [913, 327] on icon "Next slide" at bounding box center [913, 317] width 12 height 21
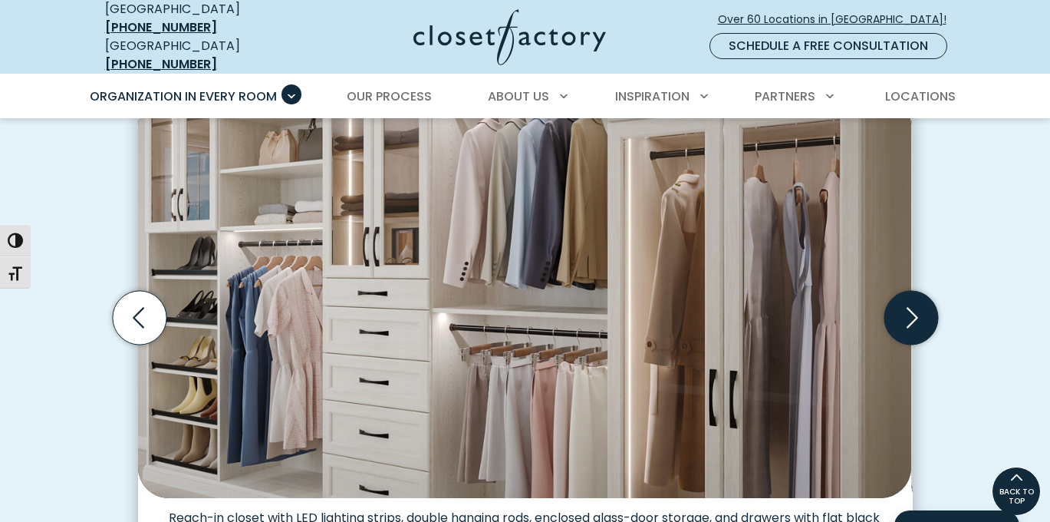
click at [913, 327] on icon "Next slide" at bounding box center [911, 318] width 54 height 54
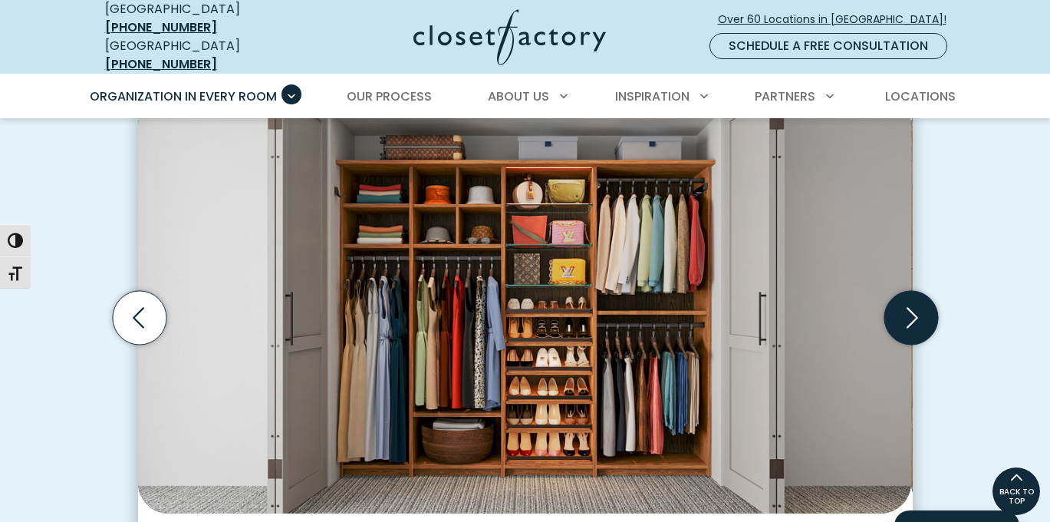
click at [913, 327] on icon "Next slide" at bounding box center [911, 318] width 54 height 54
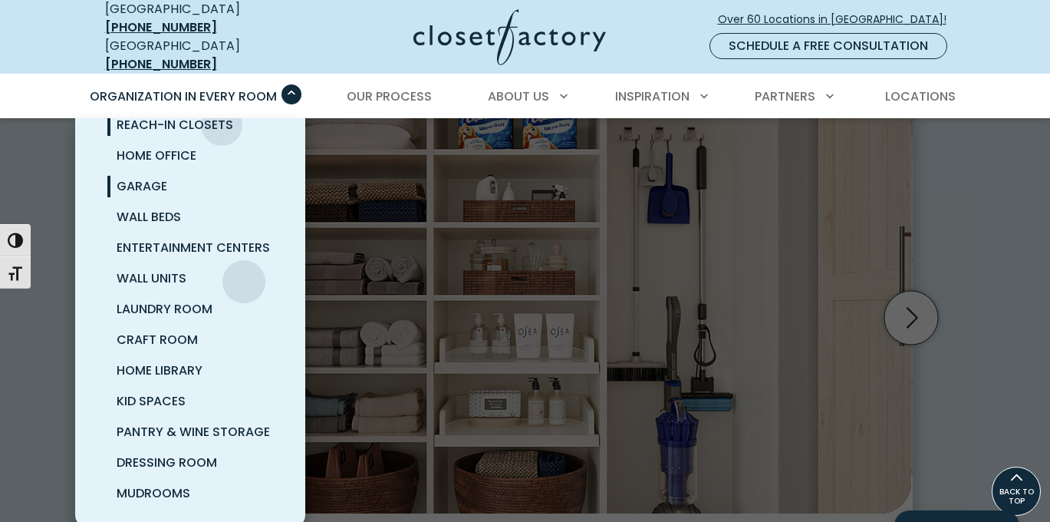
scroll to position [119, 0]
click at [203, 423] on span "Pantry & Wine Storage" at bounding box center [193, 432] width 153 height 18
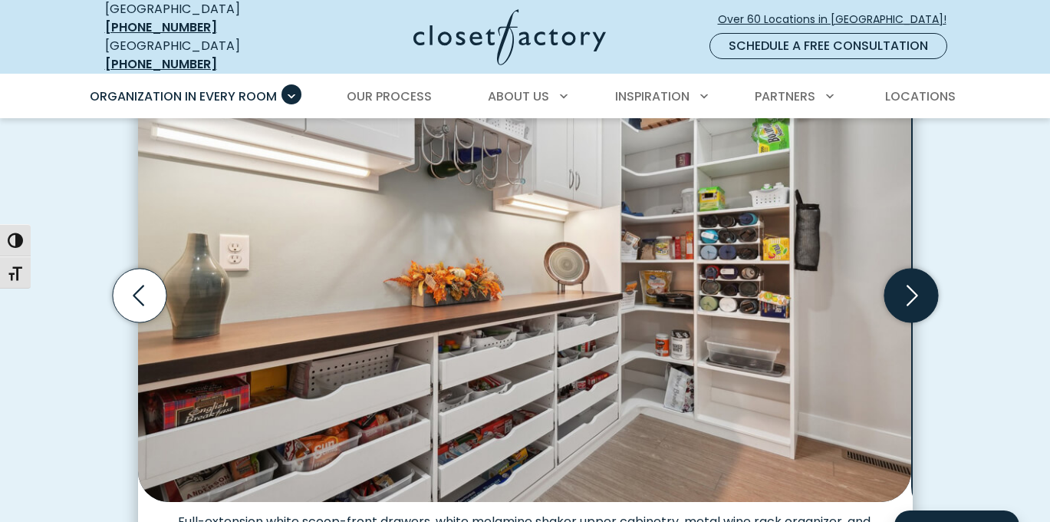
click at [917, 322] on icon "Next slide" at bounding box center [911, 296] width 54 height 54
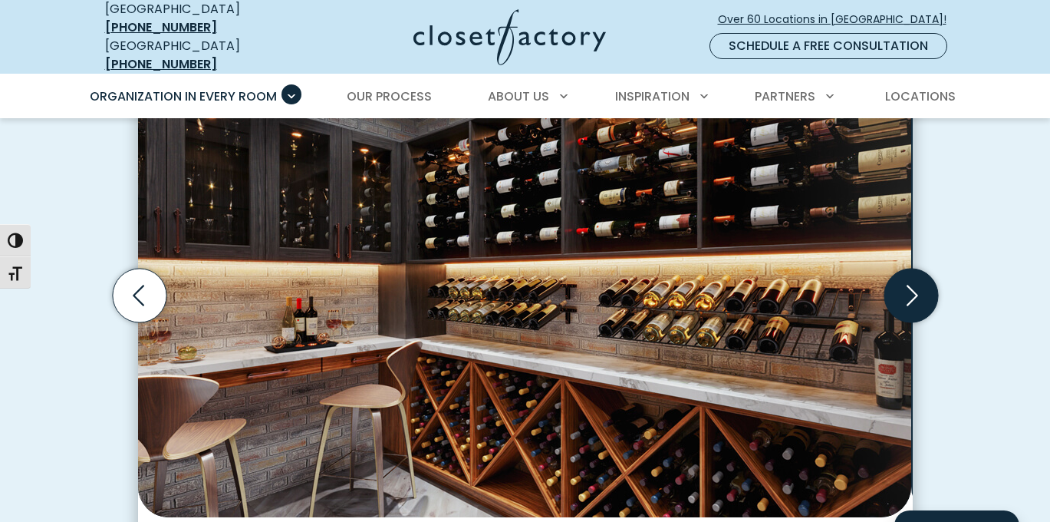
click at [917, 322] on icon "Next slide" at bounding box center [911, 296] width 54 height 54
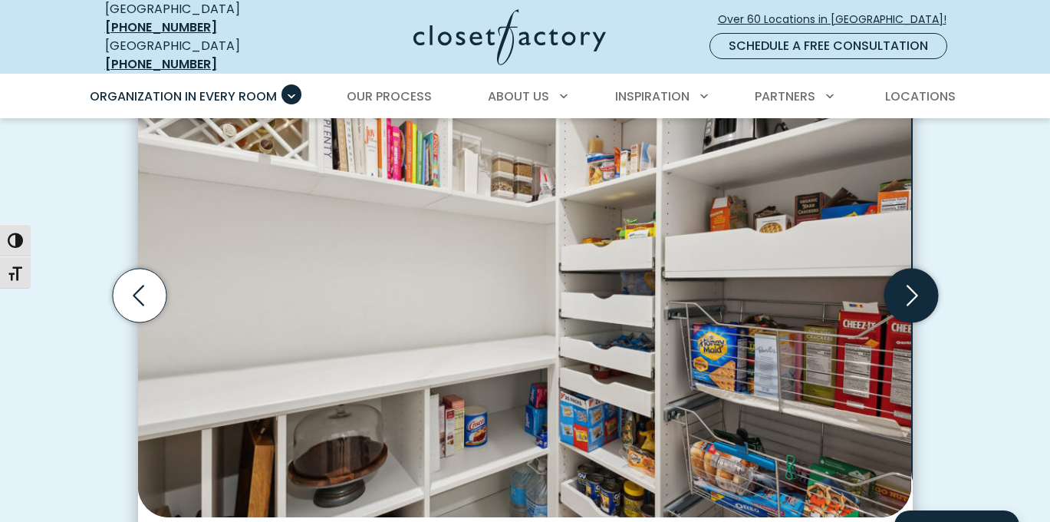
click at [917, 322] on icon "Next slide" at bounding box center [911, 296] width 54 height 54
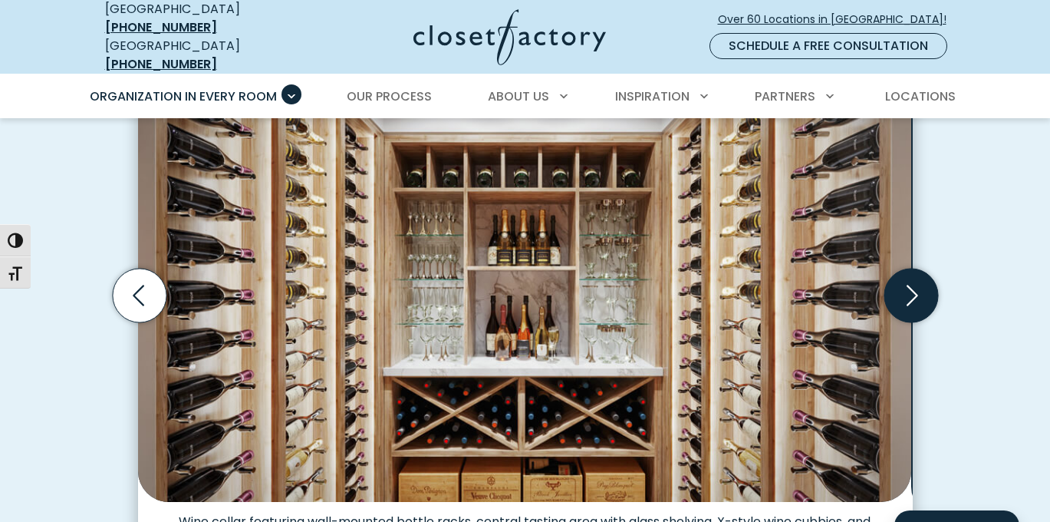
click at [917, 322] on icon "Next slide" at bounding box center [911, 296] width 54 height 54
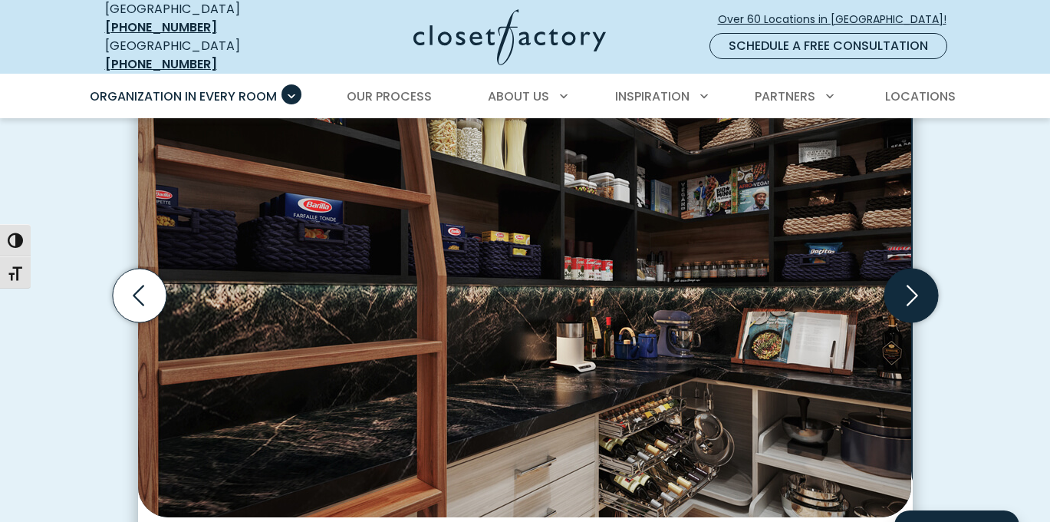
click at [917, 322] on icon "Next slide" at bounding box center [911, 296] width 54 height 54
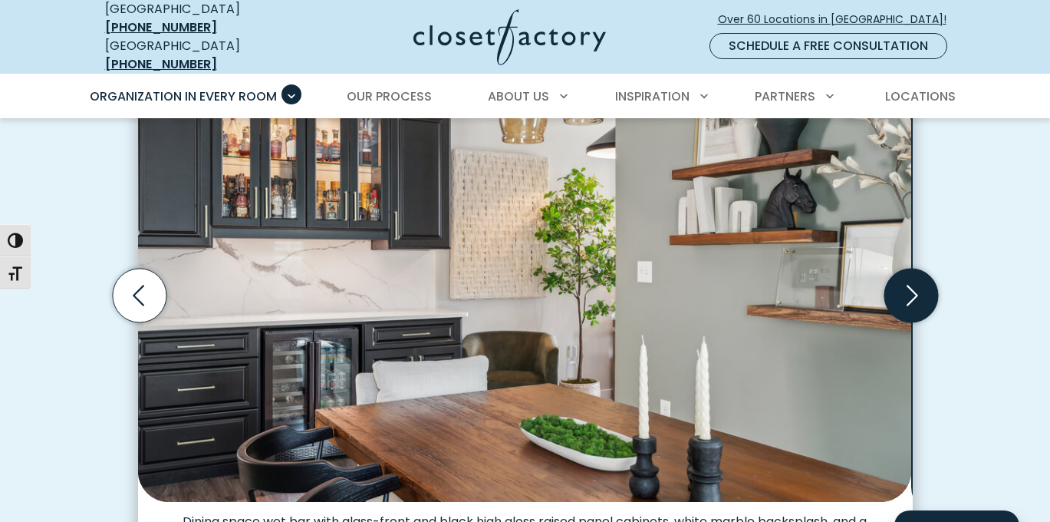
click at [917, 322] on icon "Next slide" at bounding box center [911, 296] width 54 height 54
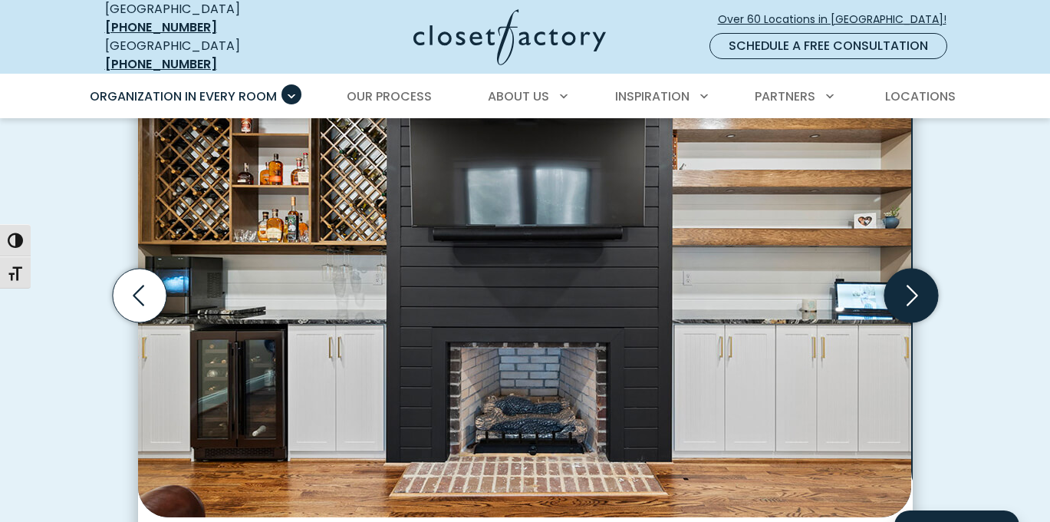
click at [917, 322] on icon "Next slide" at bounding box center [911, 296] width 54 height 54
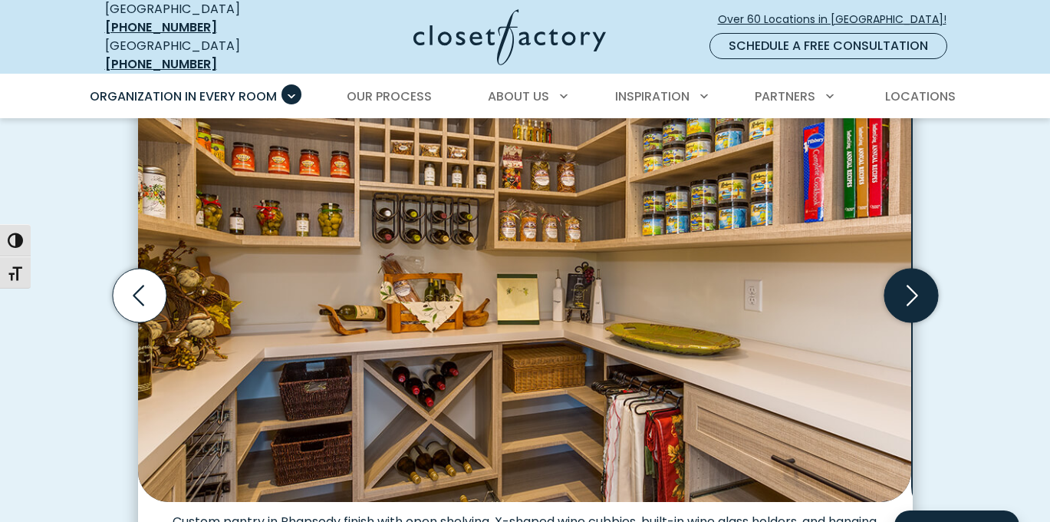
click at [917, 322] on icon "Next slide" at bounding box center [911, 296] width 54 height 54
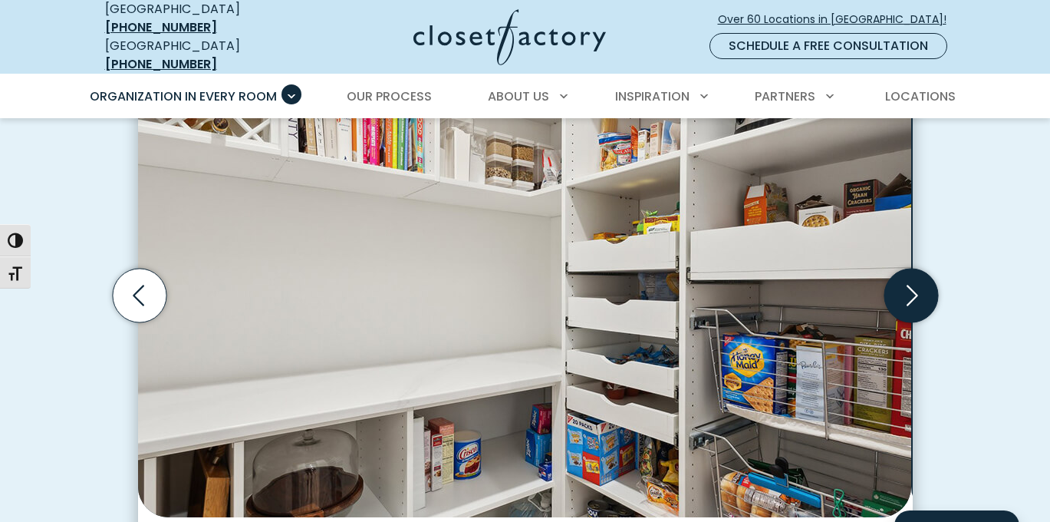
click at [916, 322] on icon "Next slide" at bounding box center [911, 296] width 54 height 54
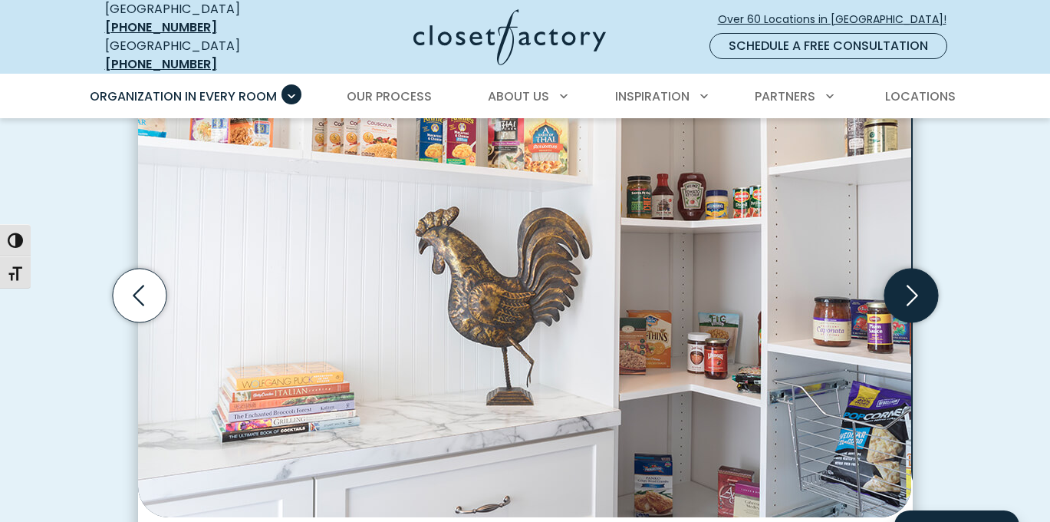
click at [916, 322] on icon "Next slide" at bounding box center [911, 296] width 54 height 54
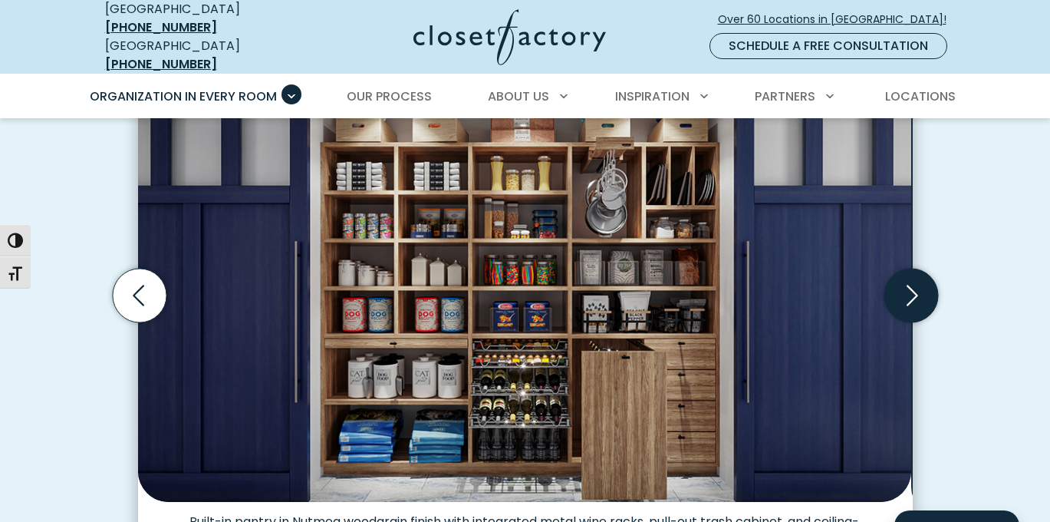
click at [915, 322] on icon "Next slide" at bounding box center [911, 296] width 54 height 54
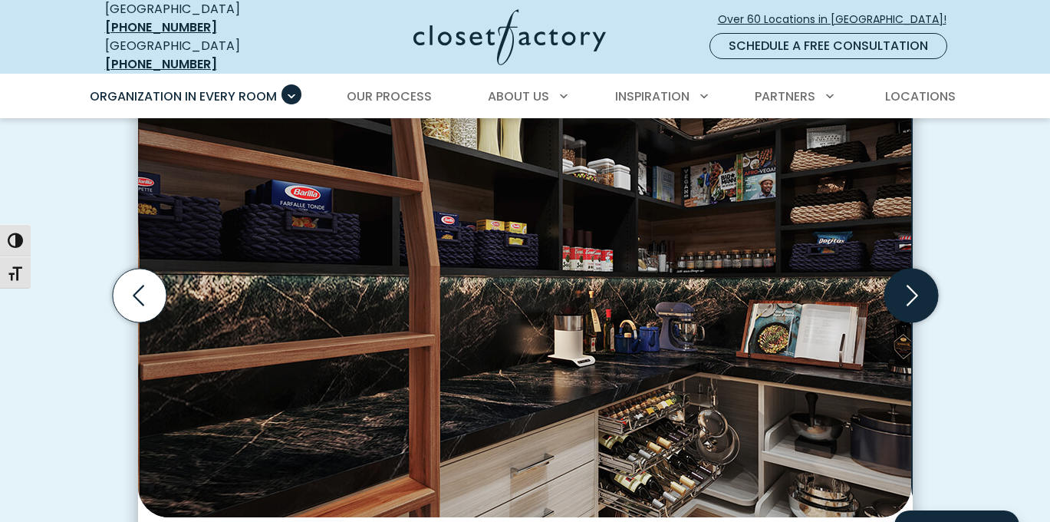
click at [915, 322] on icon "Next slide" at bounding box center [911, 296] width 54 height 54
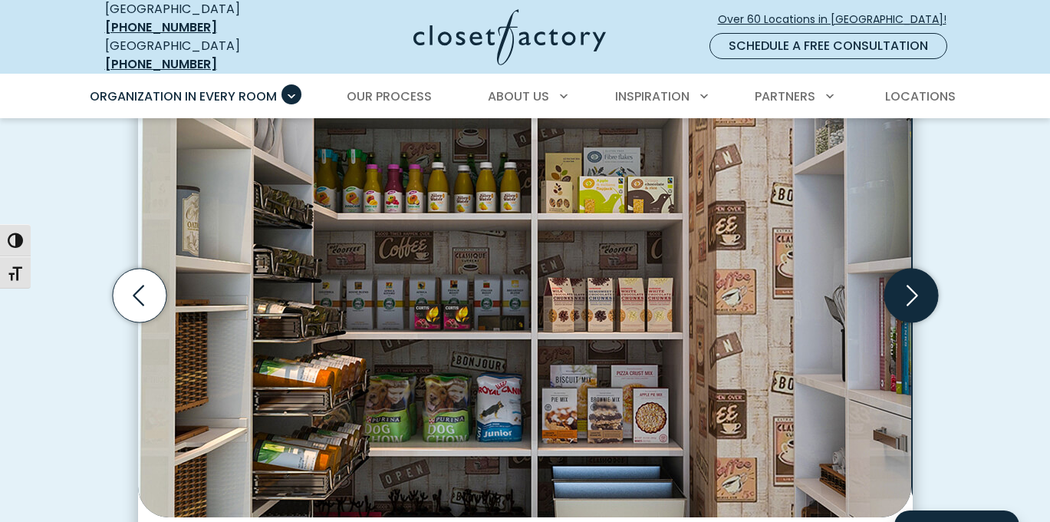
click at [915, 322] on icon "Next slide" at bounding box center [911, 296] width 54 height 54
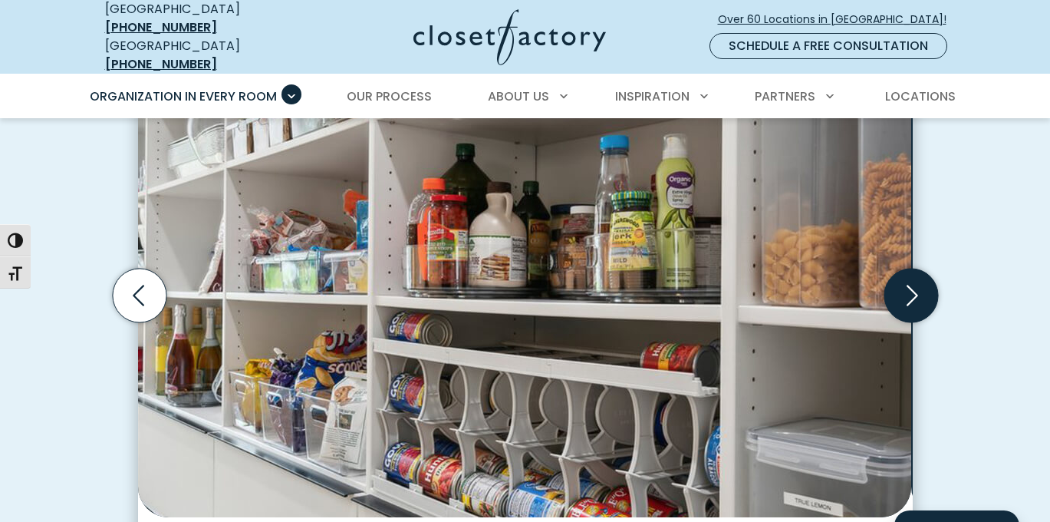
click at [915, 322] on icon "Next slide" at bounding box center [911, 296] width 54 height 54
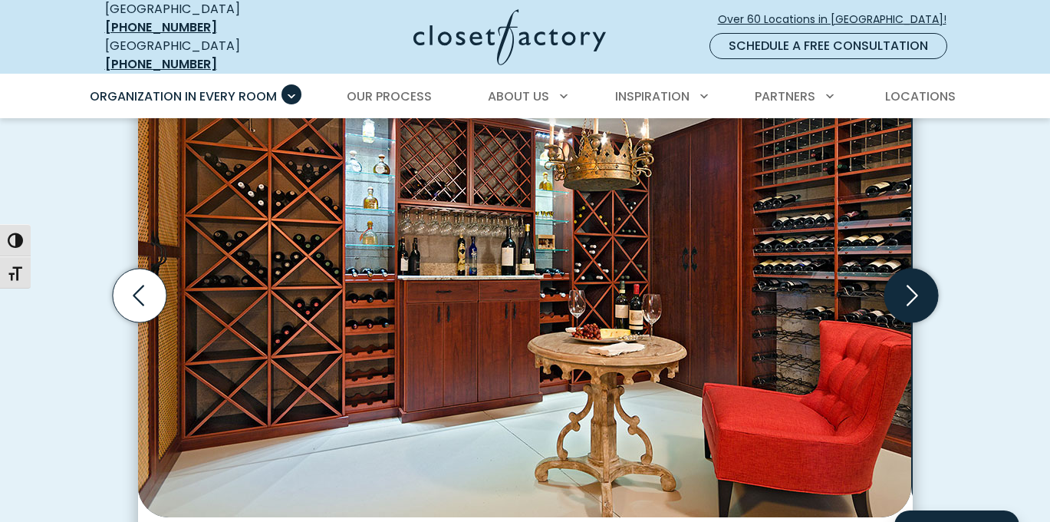
click at [915, 322] on icon "Next slide" at bounding box center [911, 296] width 54 height 54
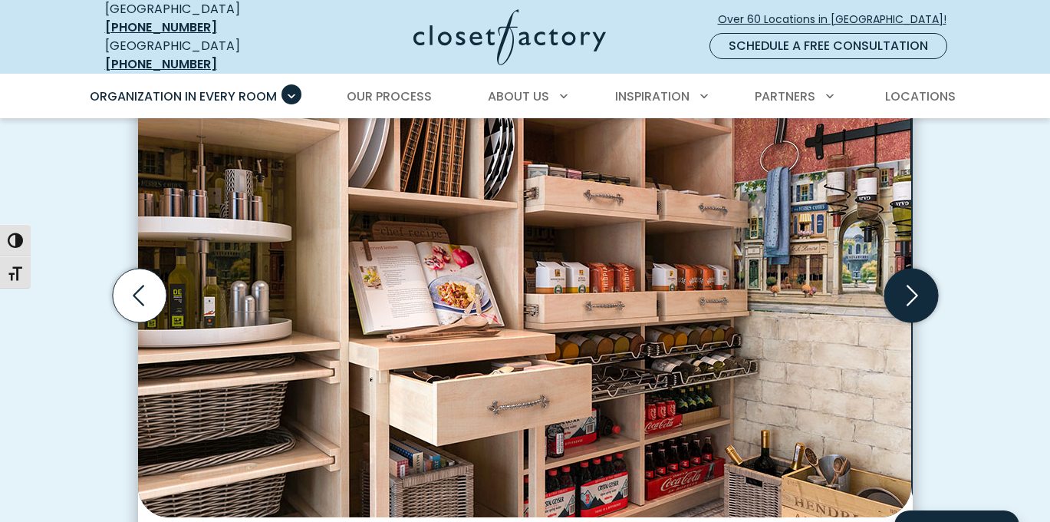
click at [915, 322] on icon "Next slide" at bounding box center [911, 296] width 54 height 54
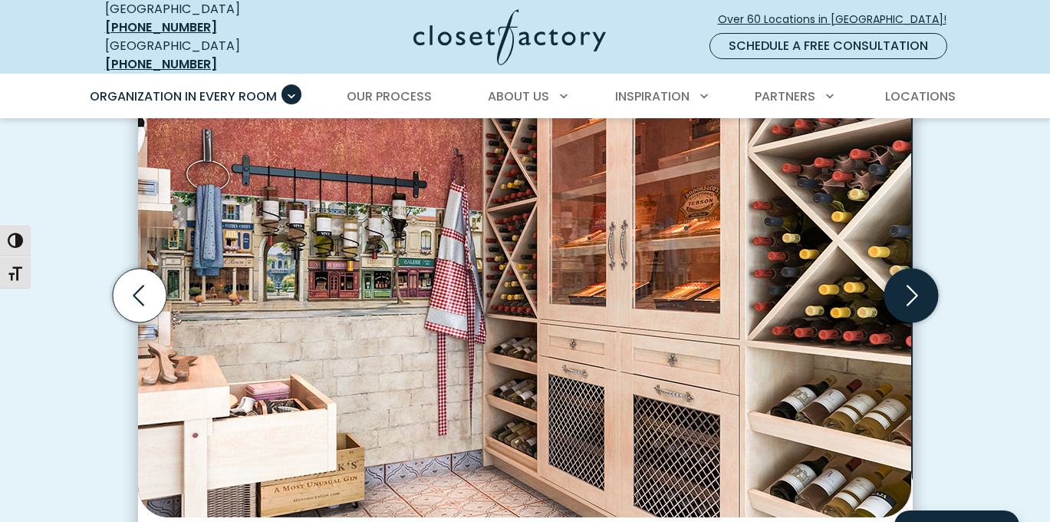
click at [915, 322] on icon "Next slide" at bounding box center [911, 296] width 54 height 54
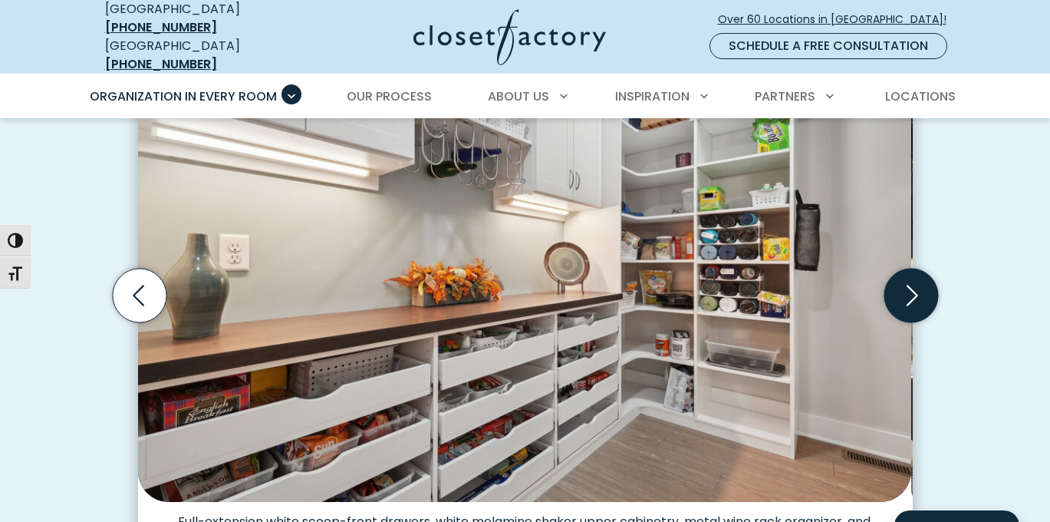
click at [915, 322] on icon "Next slide" at bounding box center [911, 296] width 54 height 54
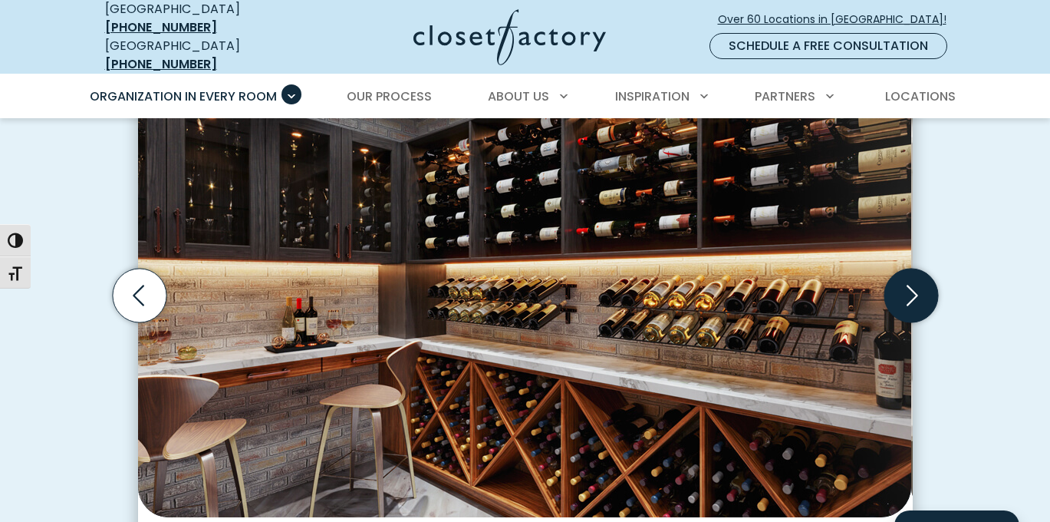
click at [915, 322] on icon "Next slide" at bounding box center [911, 296] width 54 height 54
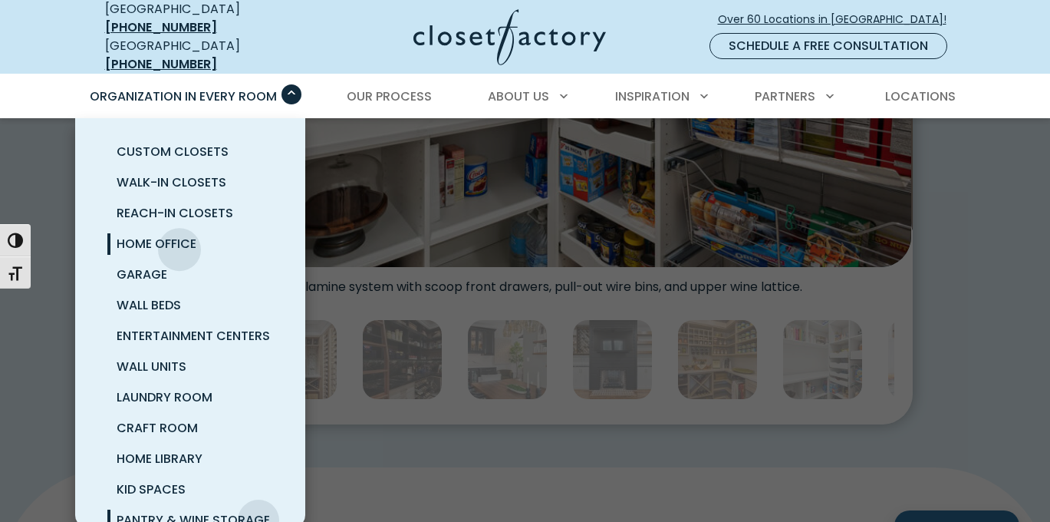
click at [180, 242] on span "Home Office" at bounding box center [157, 244] width 80 height 18
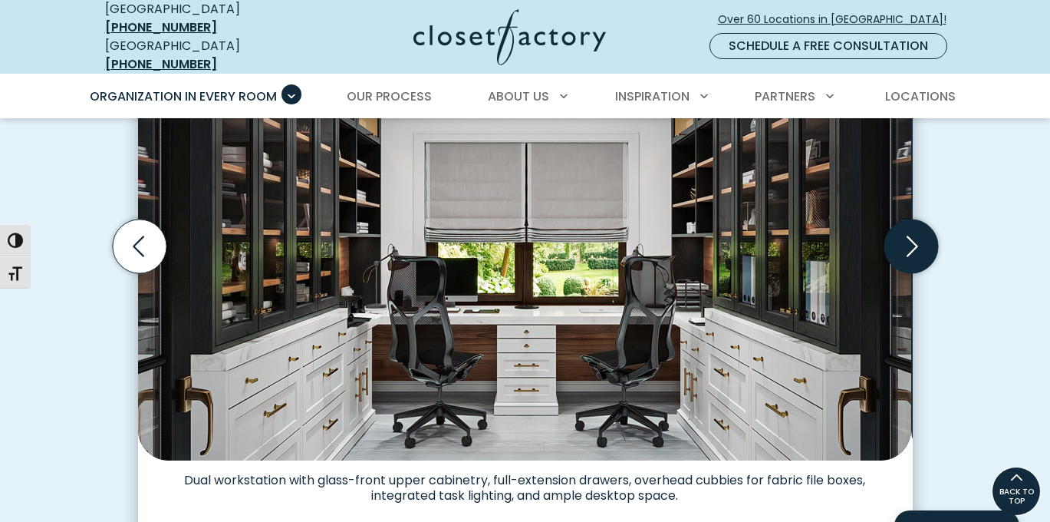
scroll to position [555, 0]
click at [915, 252] on icon "Next slide" at bounding box center [911, 246] width 54 height 54
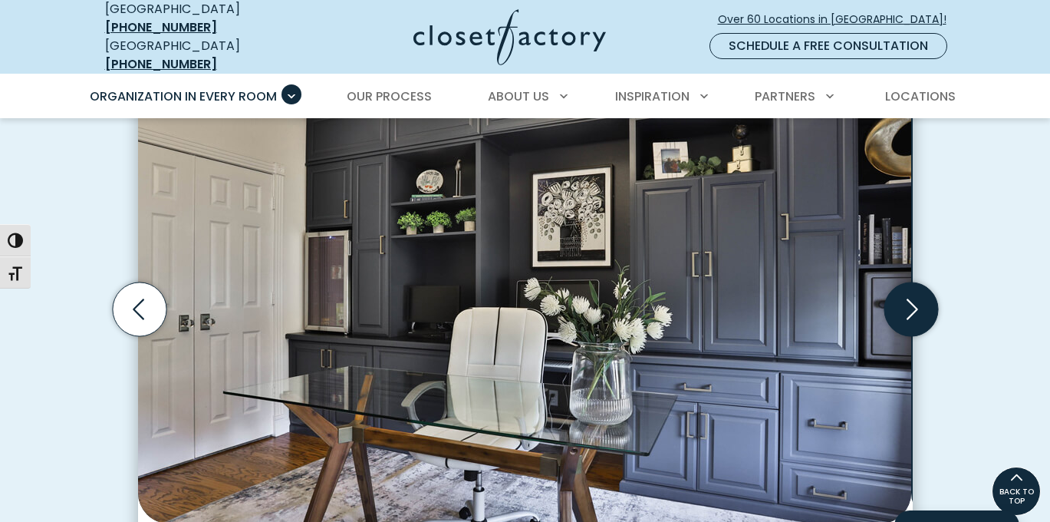
scroll to position [490, 0]
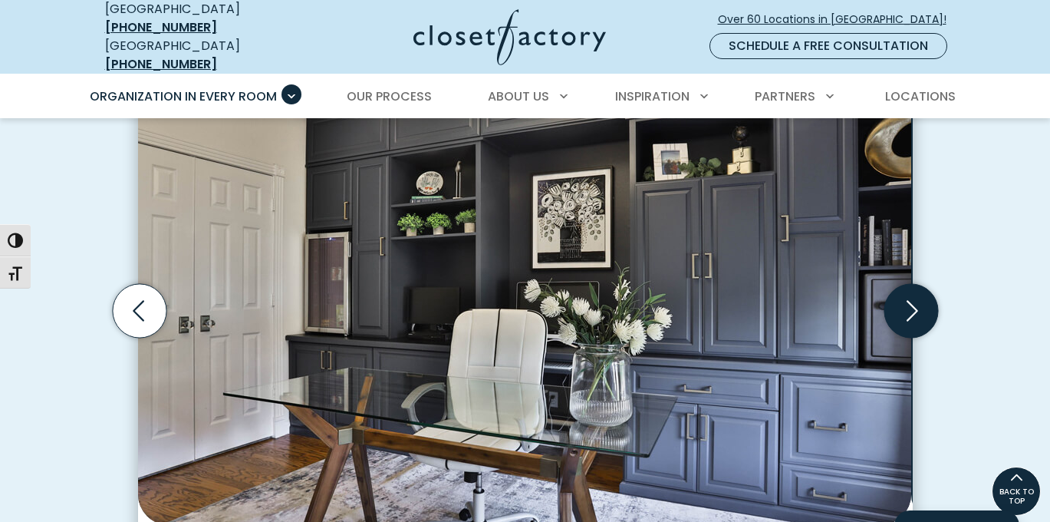
click at [919, 316] on icon "Next slide" at bounding box center [911, 311] width 54 height 54
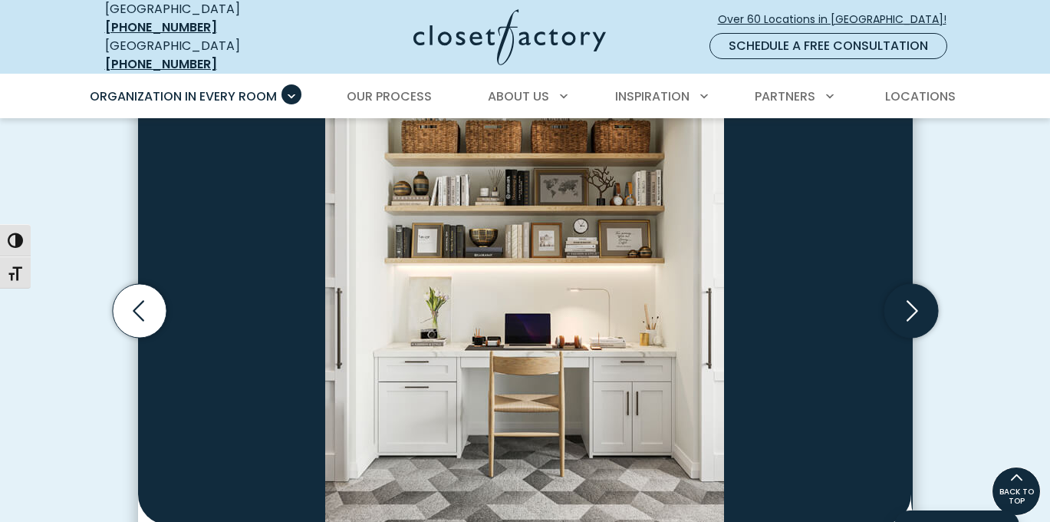
click at [919, 316] on icon "Next slide" at bounding box center [911, 311] width 54 height 54
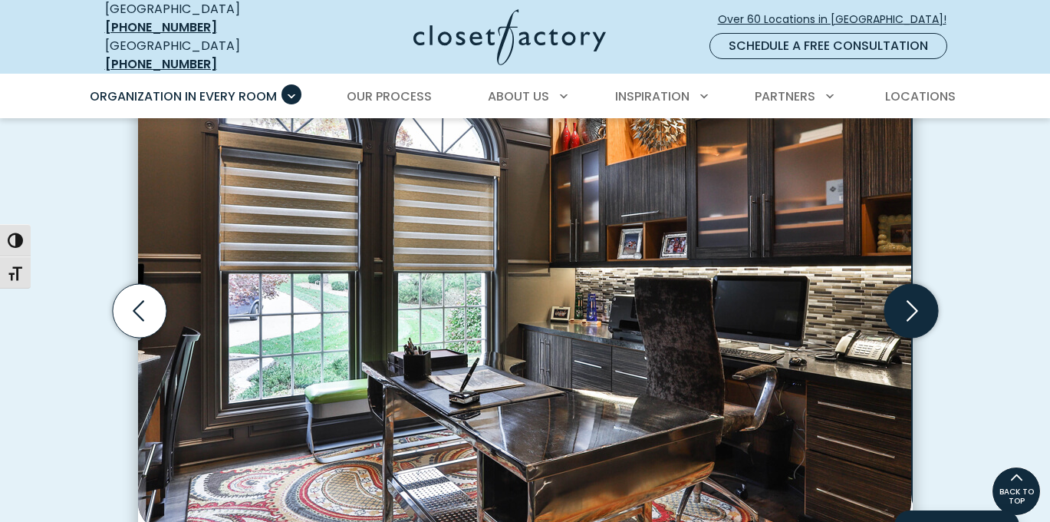
click at [919, 314] on icon "Next slide" at bounding box center [911, 311] width 54 height 54
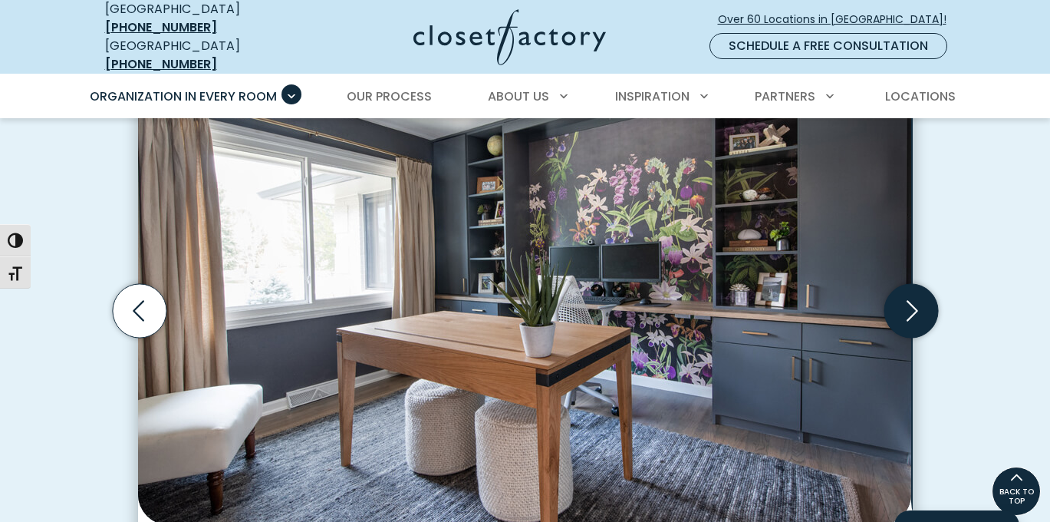
click at [919, 312] on icon "Next slide" at bounding box center [911, 311] width 54 height 54
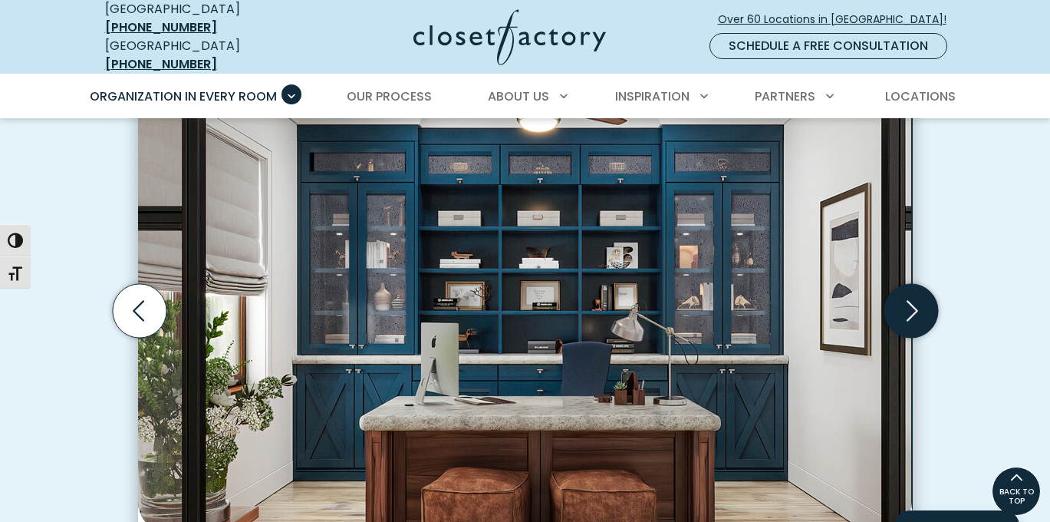
click at [919, 312] on icon "Next slide" at bounding box center [911, 311] width 54 height 54
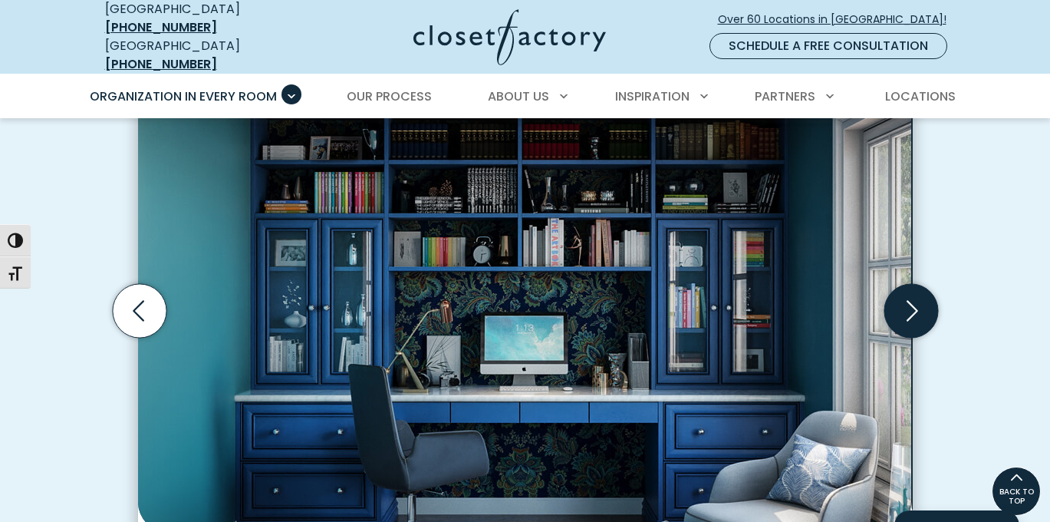
click at [912, 322] on icon "Next slide" at bounding box center [911, 311] width 54 height 54
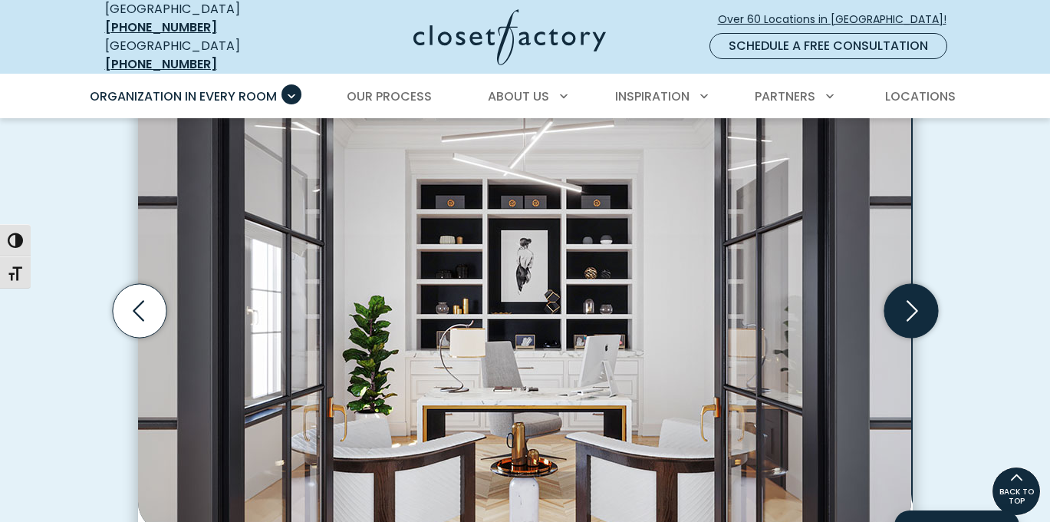
click at [912, 322] on icon "Next slide" at bounding box center [911, 311] width 54 height 54
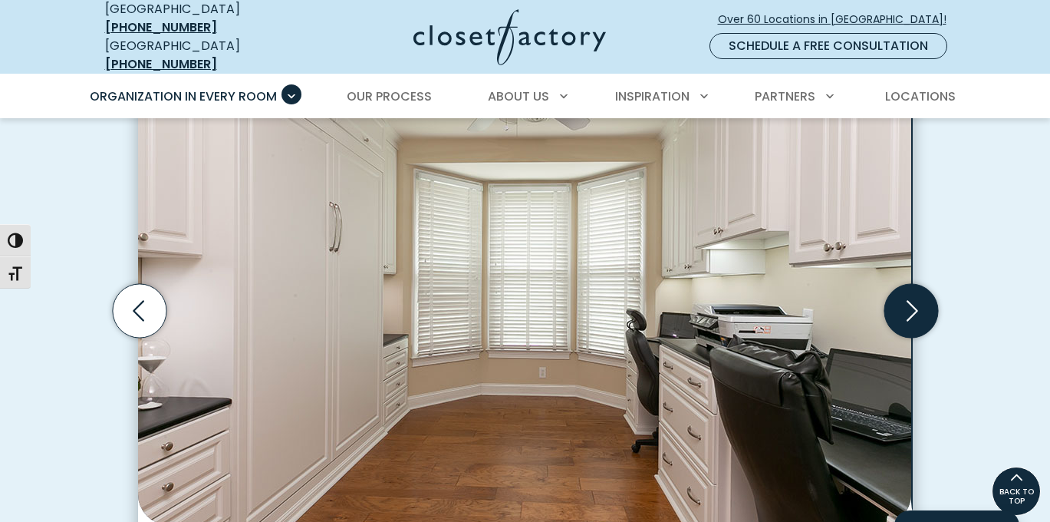
click at [912, 322] on icon "Next slide" at bounding box center [911, 311] width 54 height 54
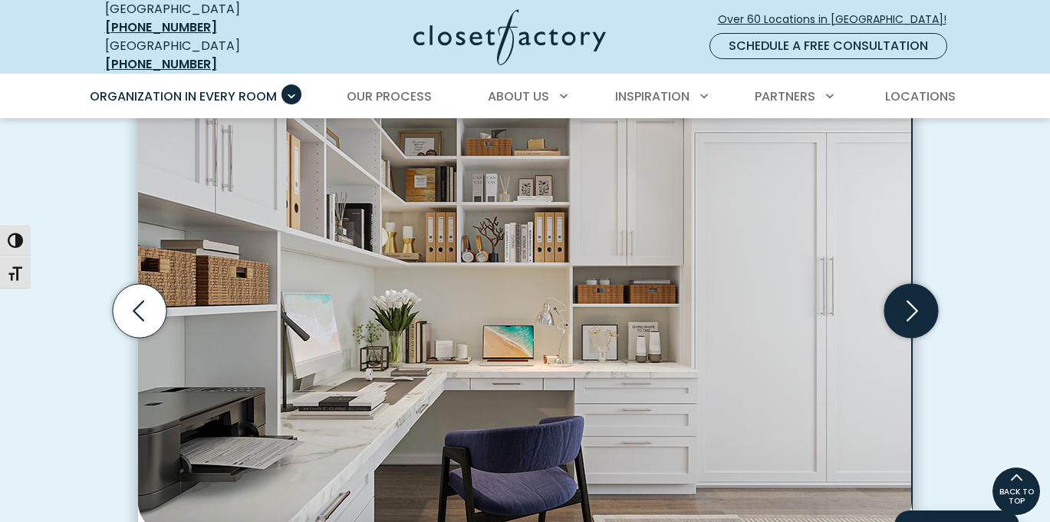
click at [912, 322] on icon "Next slide" at bounding box center [911, 311] width 54 height 54
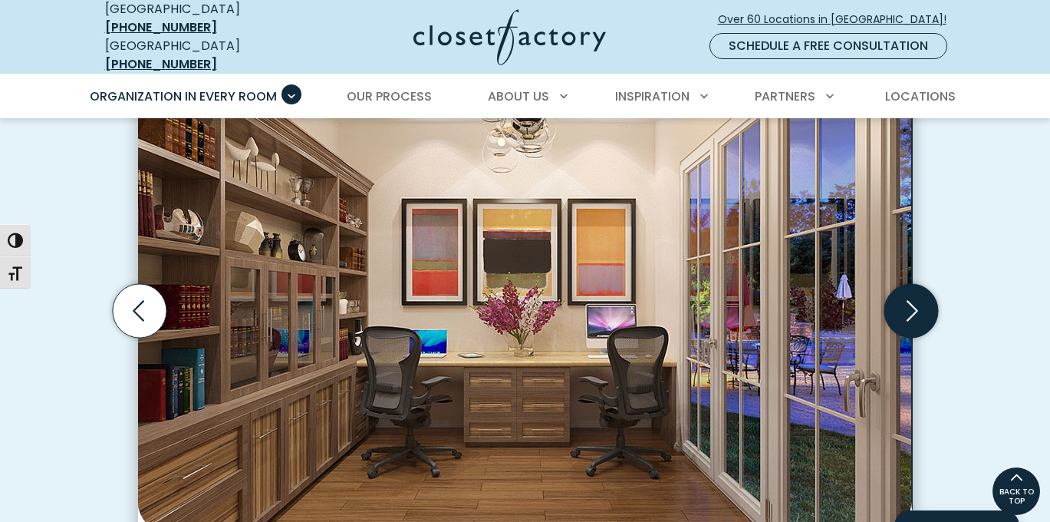
click at [912, 321] on icon "Next slide" at bounding box center [911, 311] width 54 height 54
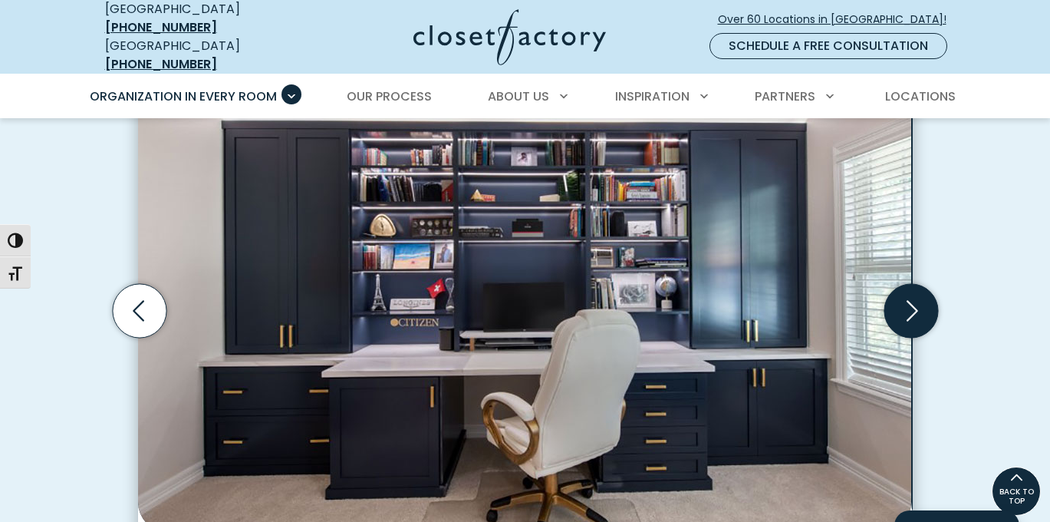
click at [911, 319] on icon "Next slide" at bounding box center [911, 311] width 54 height 54
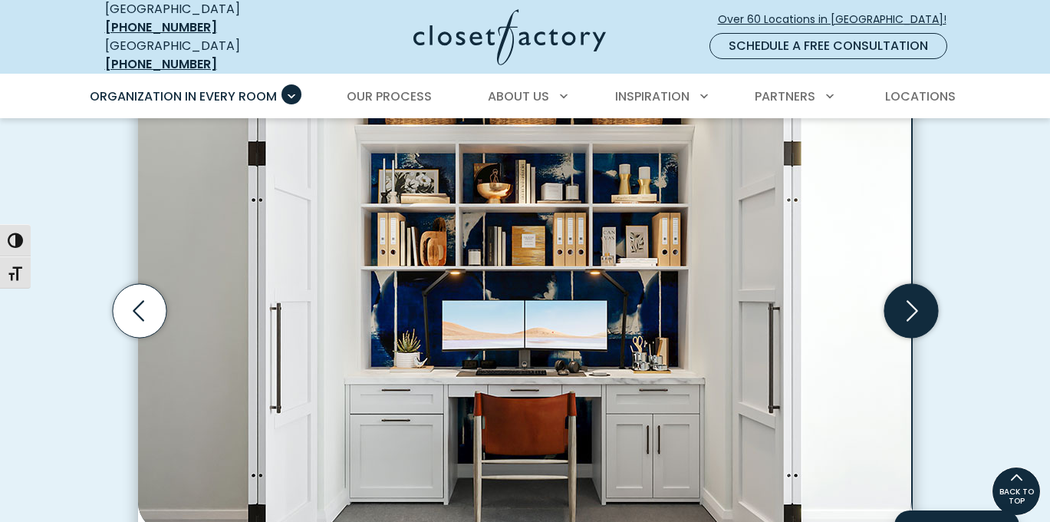
click at [910, 318] on icon "Next slide" at bounding box center [911, 311] width 54 height 54
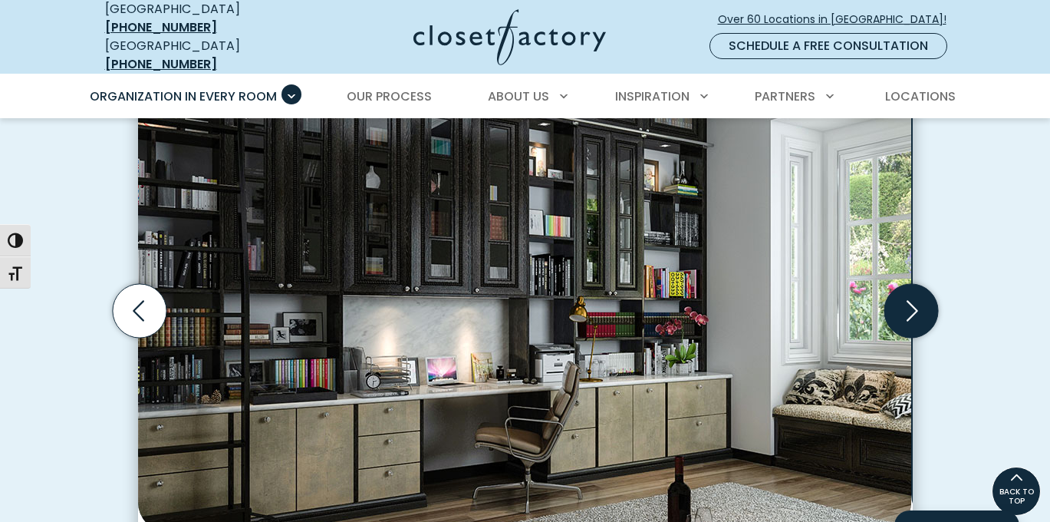
click at [909, 318] on icon "Next slide" at bounding box center [911, 311] width 54 height 54
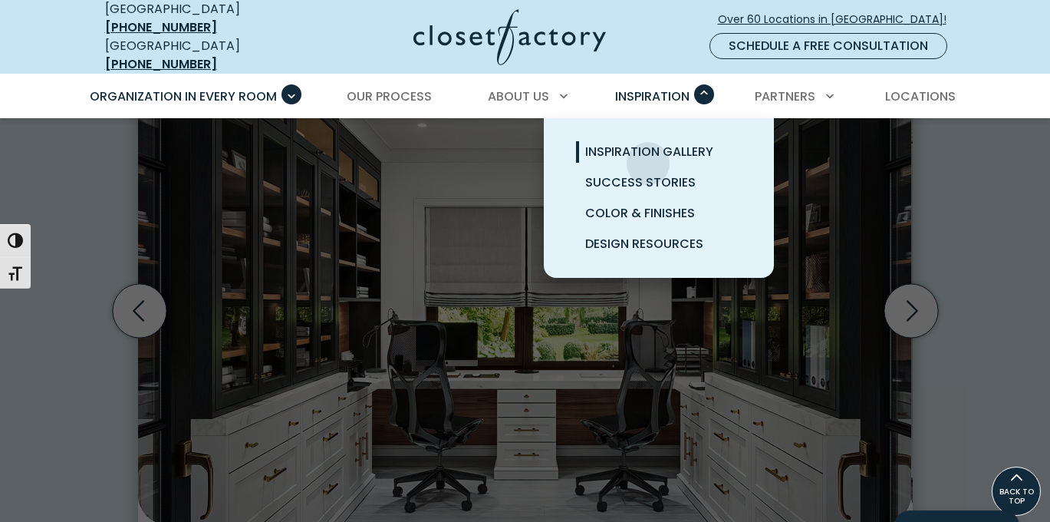
click at [648, 156] on span "Inspiration Gallery" at bounding box center [649, 152] width 128 height 18
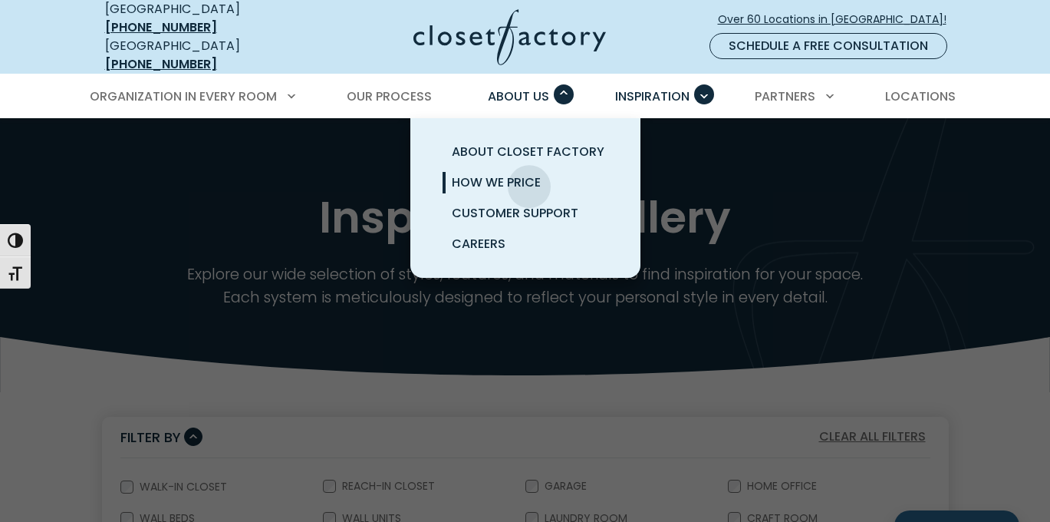
click at [529, 179] on span "How We Price" at bounding box center [496, 182] width 89 height 18
